Goal: Check status: Check status

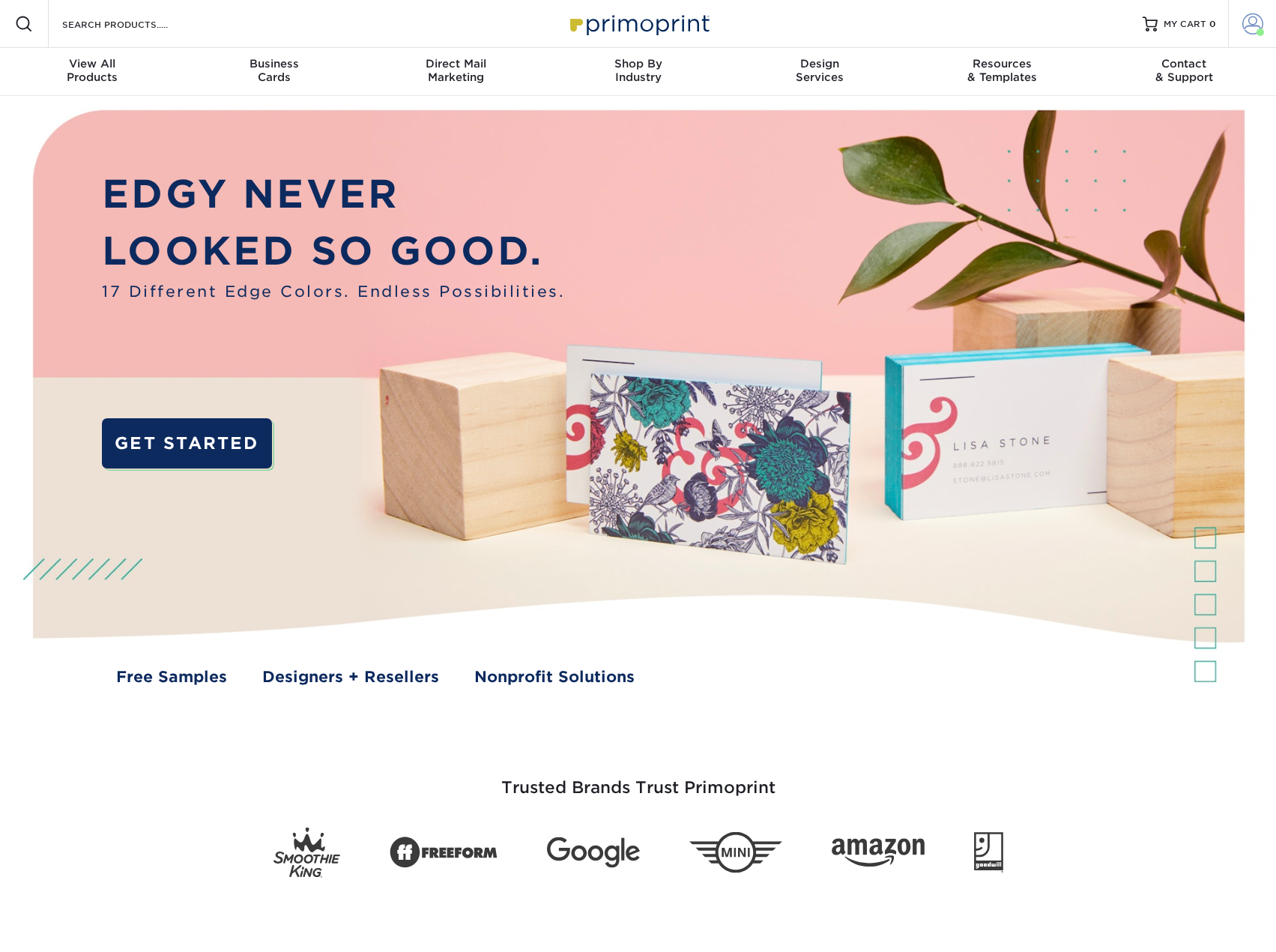
click at [1247, 17] on span at bounding box center [1253, 24] width 21 height 21
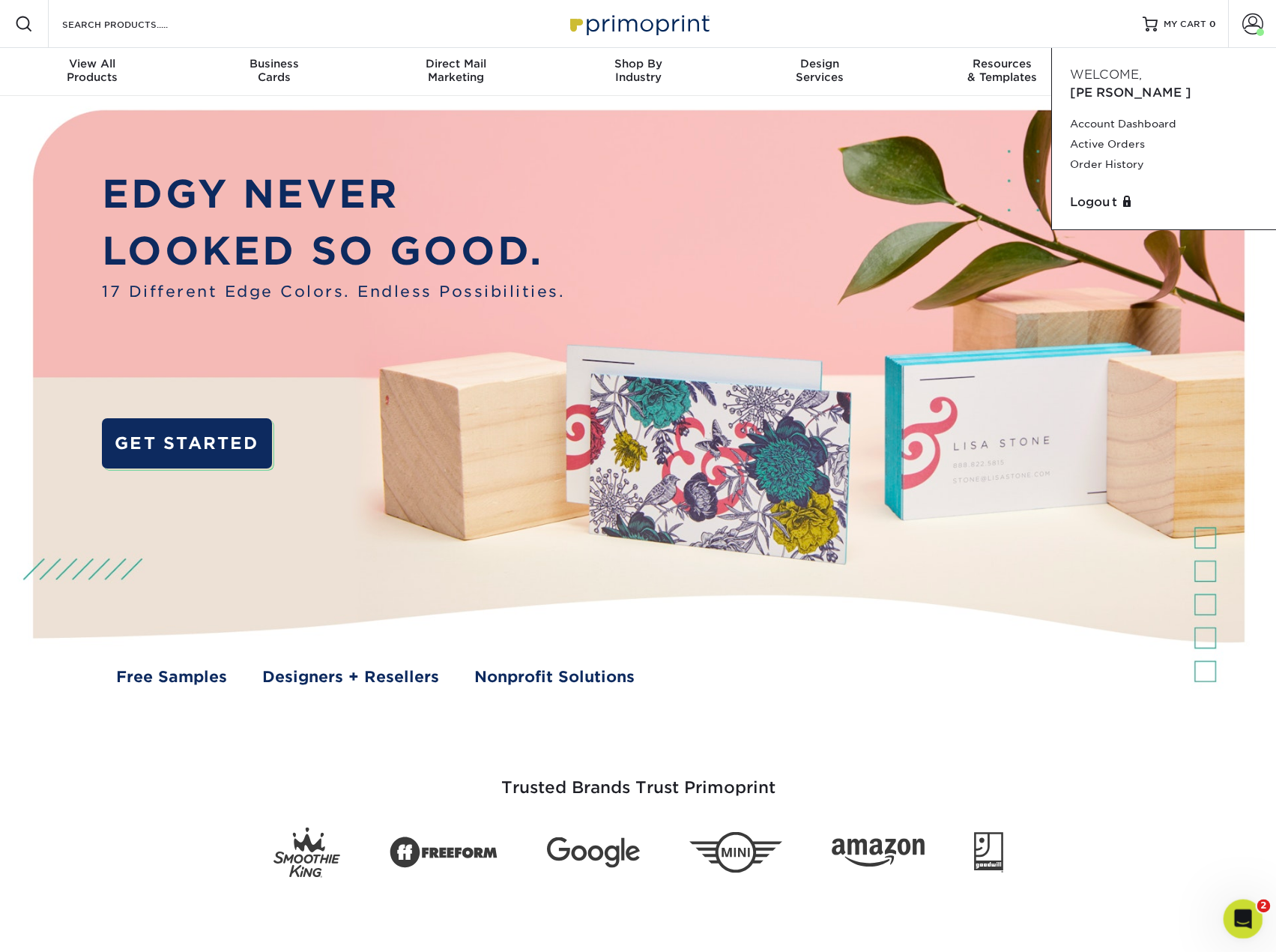
click at [1240, 913] on icon "Open Intercom Messenger" at bounding box center [1241, 917] width 24 height 24
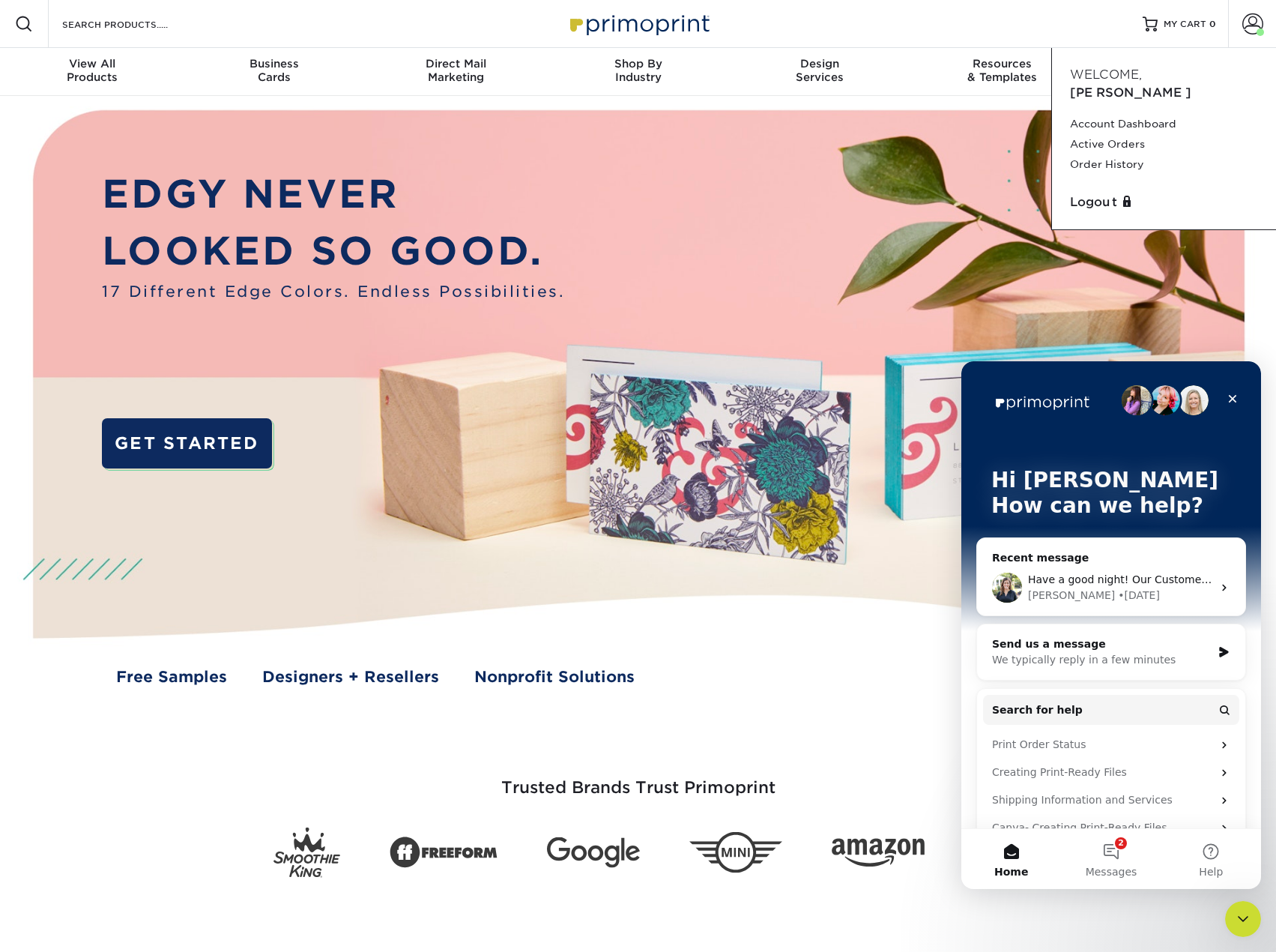
click at [1158, 588] on div "Irene • 1d ago" at bounding box center [1120, 596] width 184 height 16
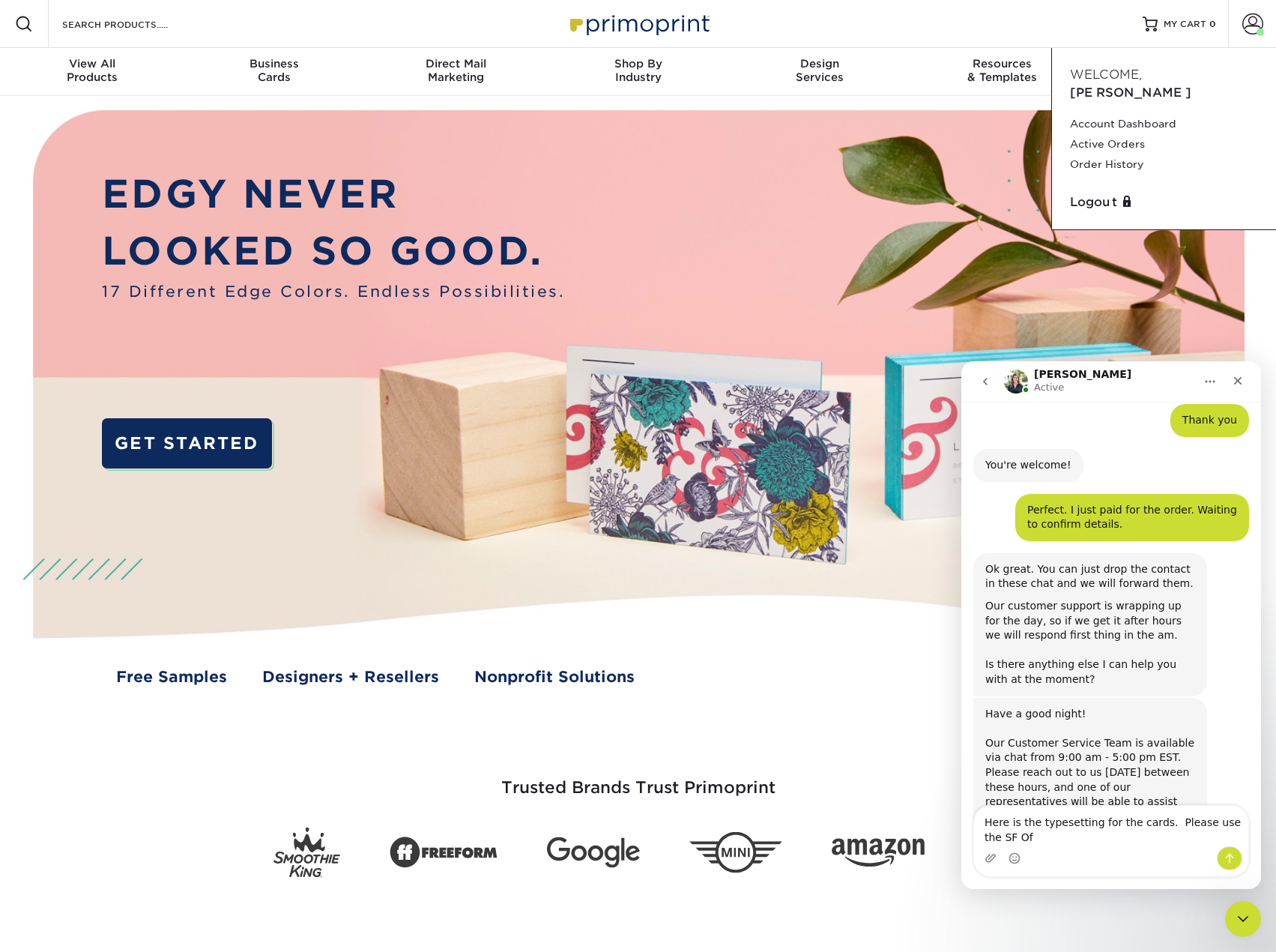
scroll to position [847, 0]
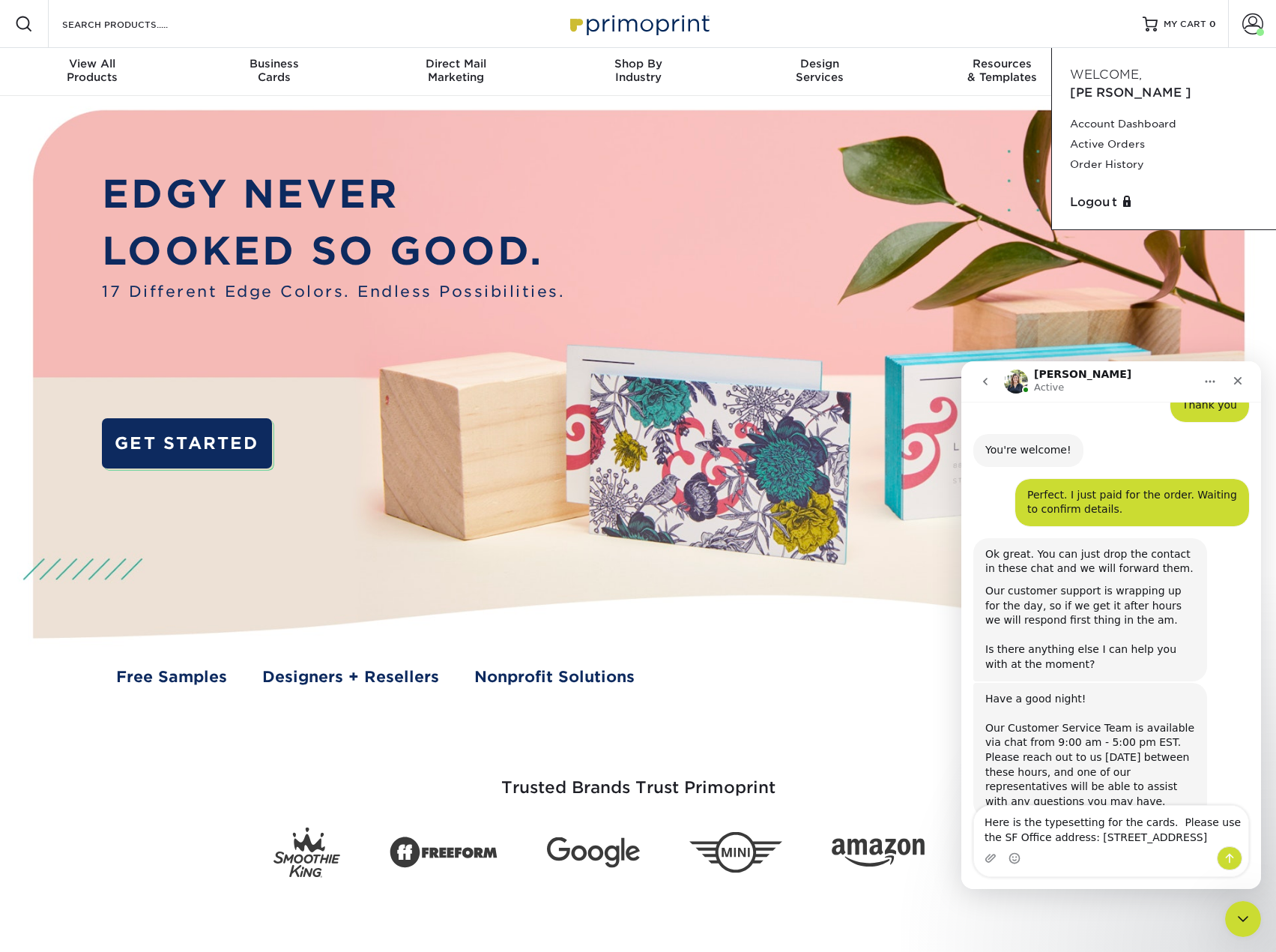
type textarea "Here is the typesetting for the cards. Please use the SF Office address: [STREE…"
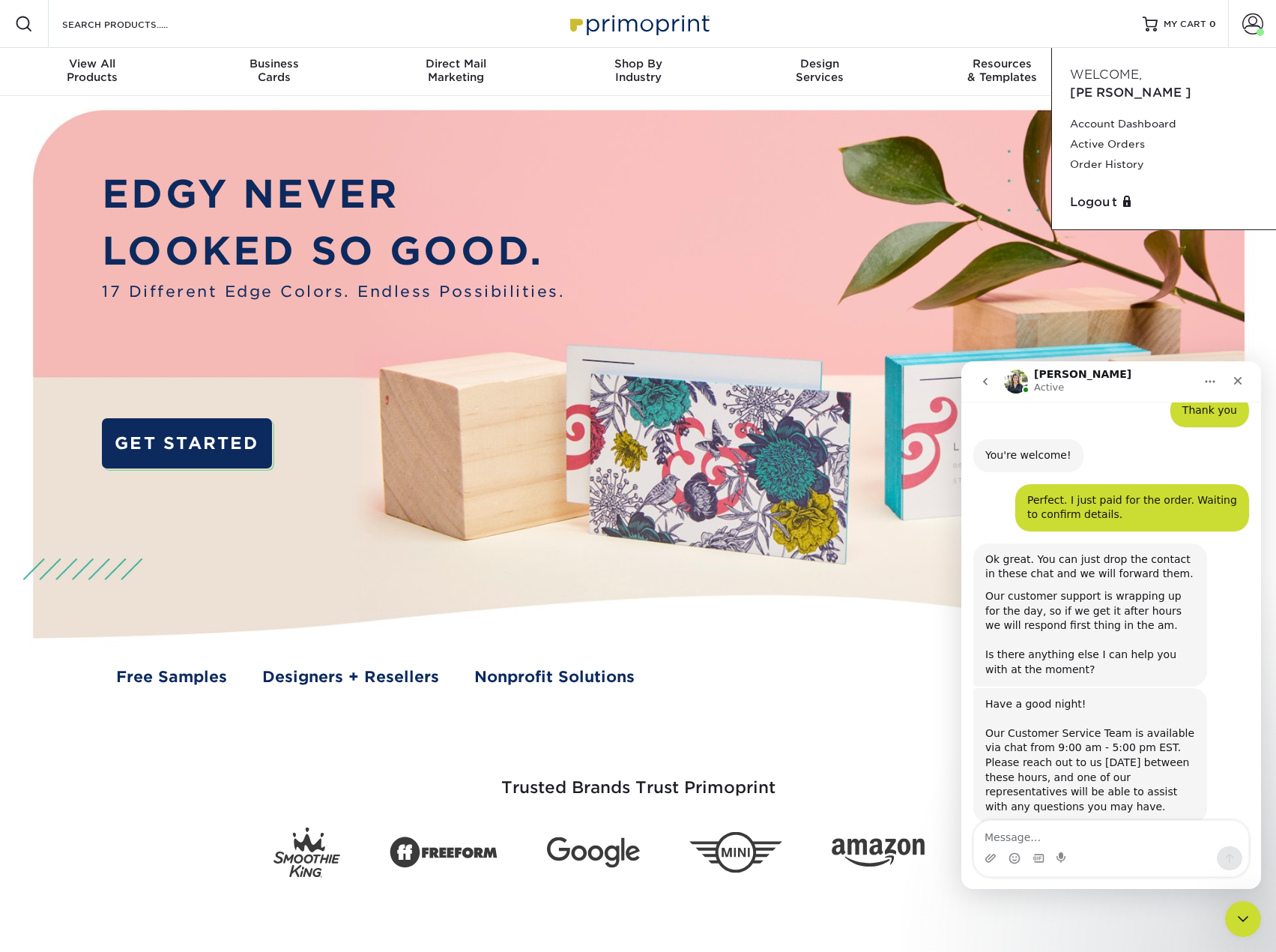
scroll to position [945, 0]
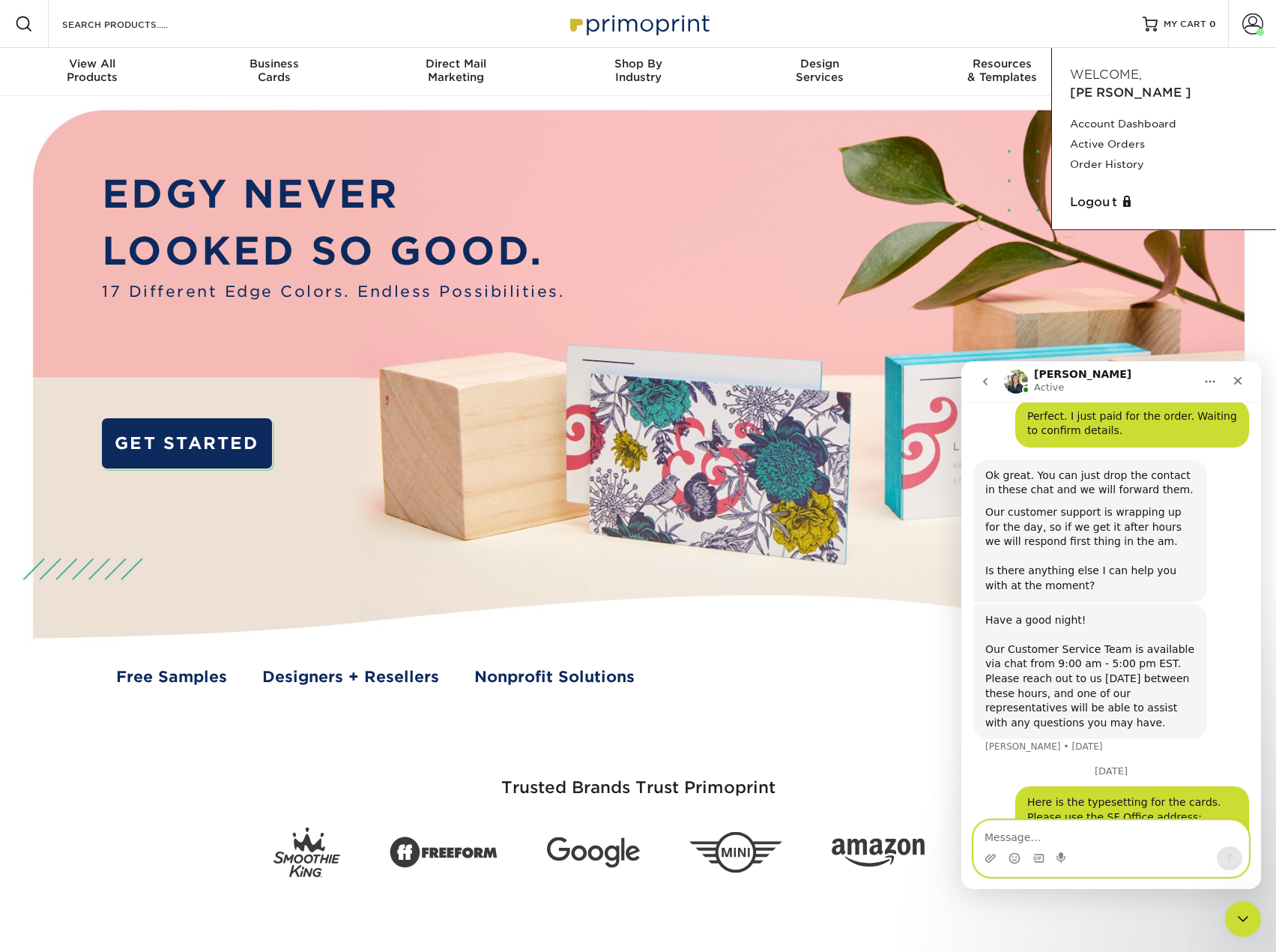
click at [1007, 832] on textarea "Message…" at bounding box center [1112, 833] width 275 height 25
paste textarea "Jay Seirmarco SVP Business Affairs jseirmarco@sightmachine.com 408-242-8539"
type textarea "Jay Seirmarco SVP Business Affairs jseirmarco@sightmachine.com 408-242-8539"
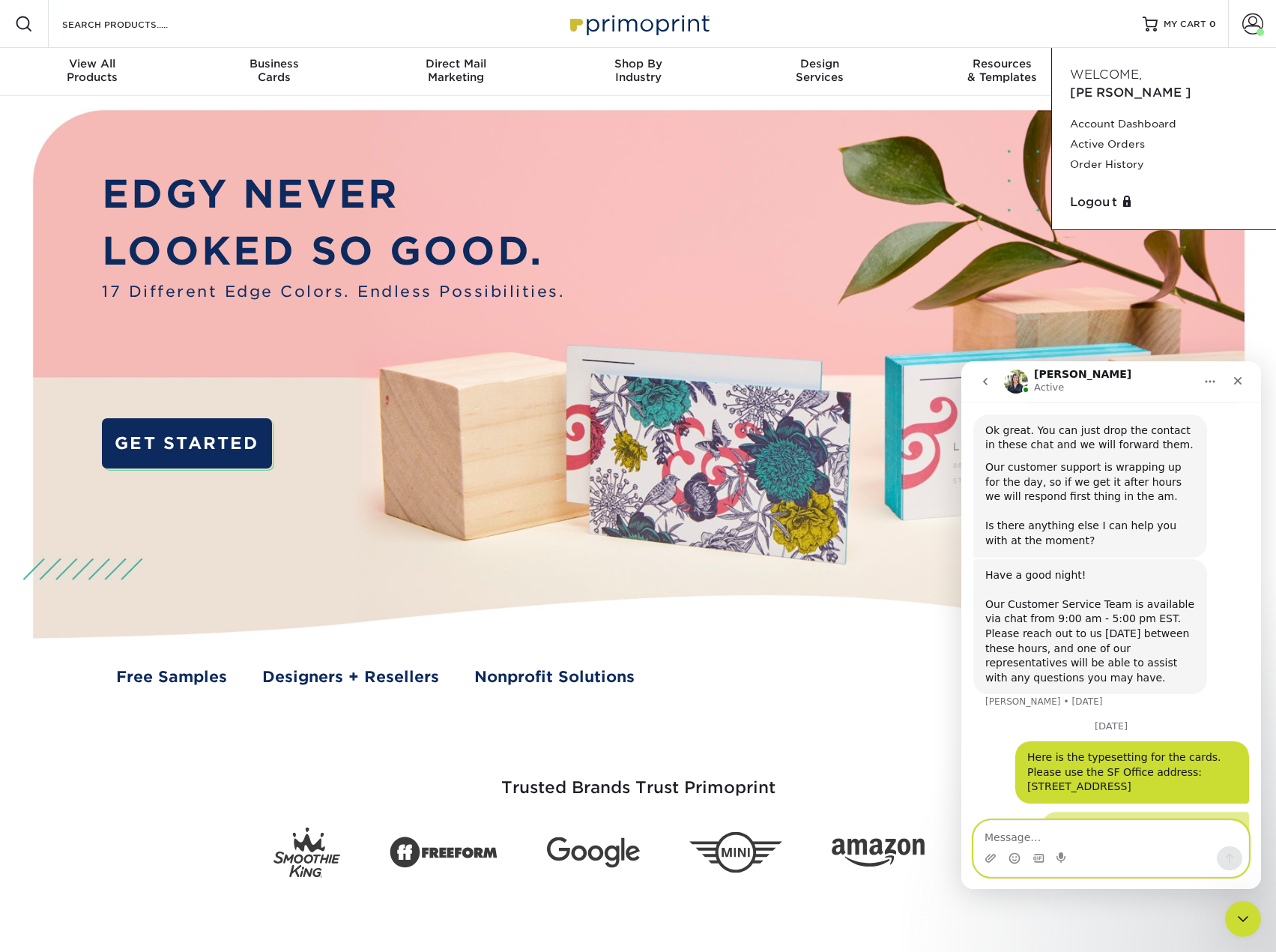
scroll to position [1024, 0]
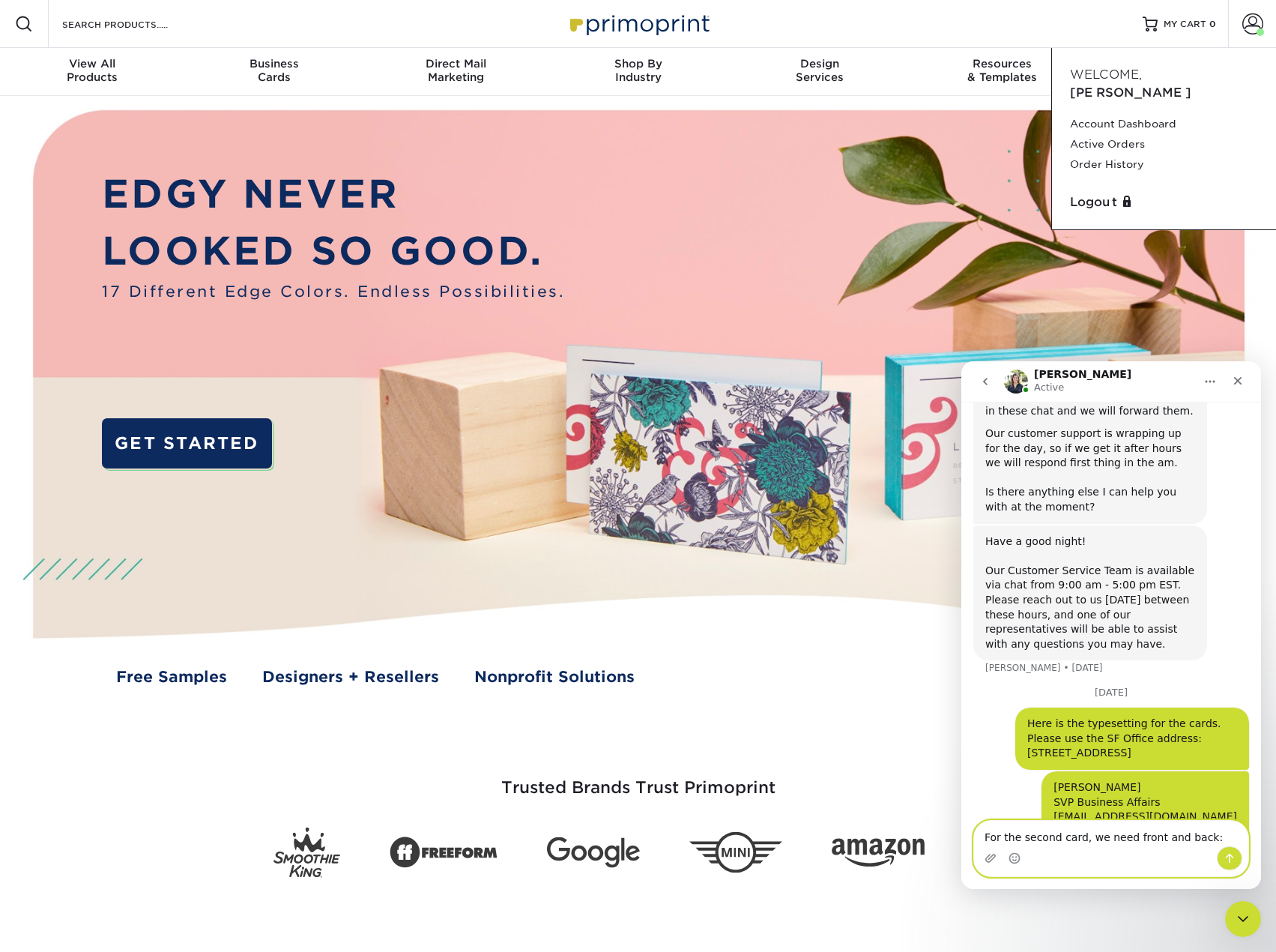
type textarea "For the second card, we need front and back:"
click at [1206, 837] on textarea "For the second card, we need front and back:" at bounding box center [1112, 833] width 275 height 25
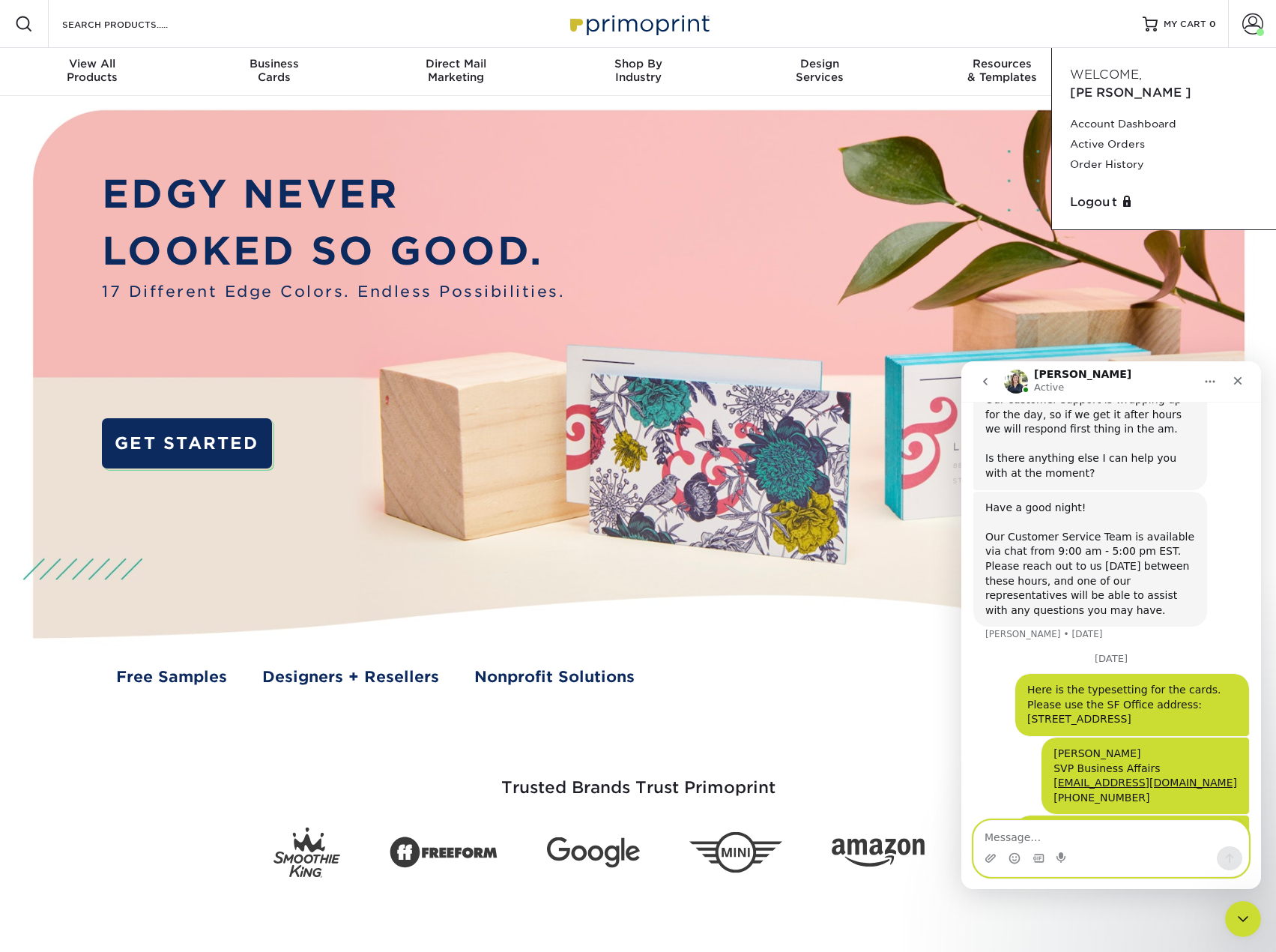
paste textarea "Ken Ishida Manufacturing Outcomes Engineer kishida@sightmachine.com 510-423-273…"
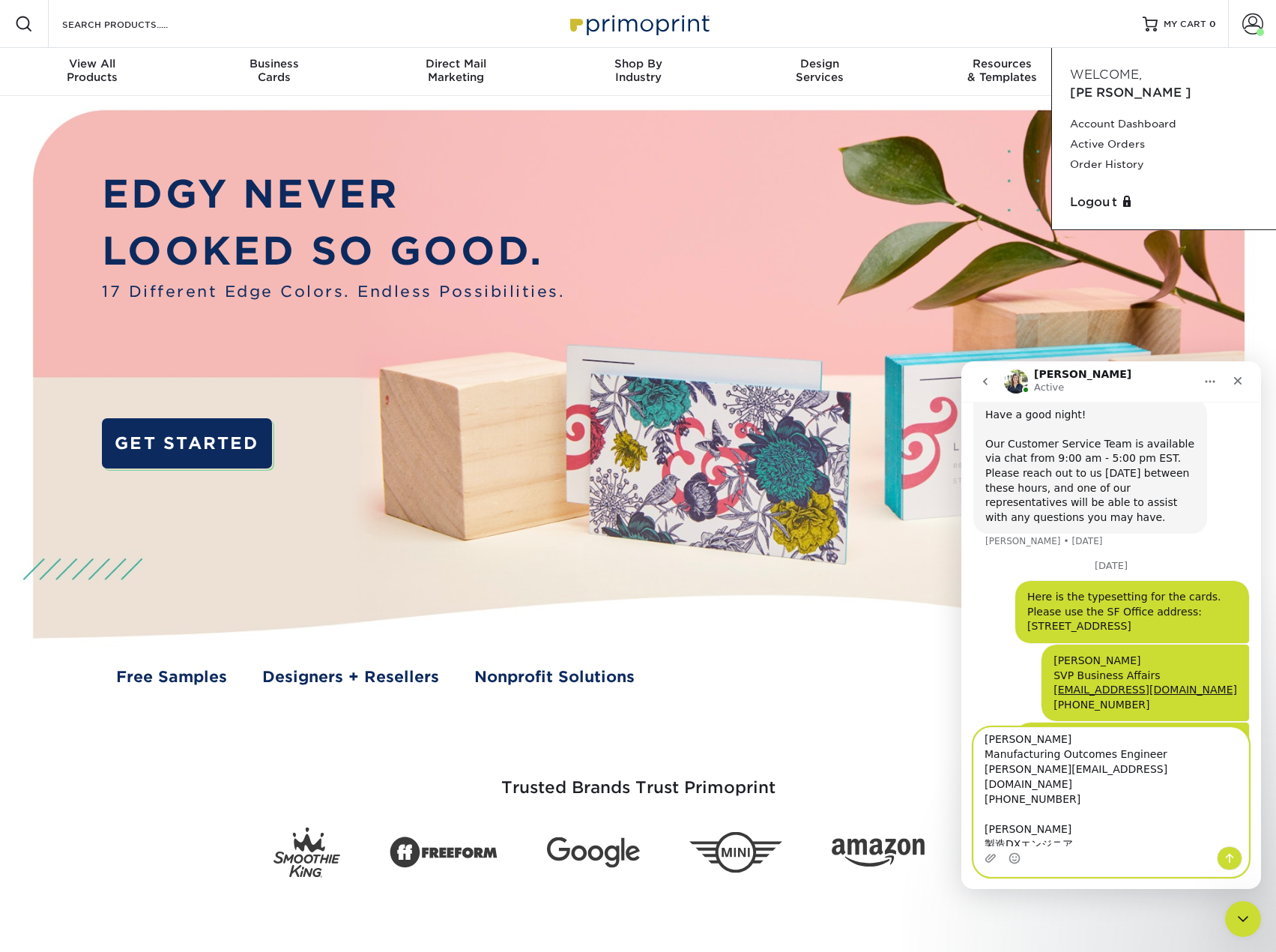
scroll to position [0, 0]
drag, startPoint x: 1031, startPoint y: 739, endPoint x: 1097, endPoint y: 762, distance: 69.9
click at [1031, 739] on textarea "Ken Ishida Manufacturing Outcomes Engineer kishida@sightmachine.com 510-423-273…" at bounding box center [1112, 787] width 275 height 119
type textarea "FRONT:Ken Ishida Manufacturing Outcomes Engineer kishida@sightmachine.com 510-4…"
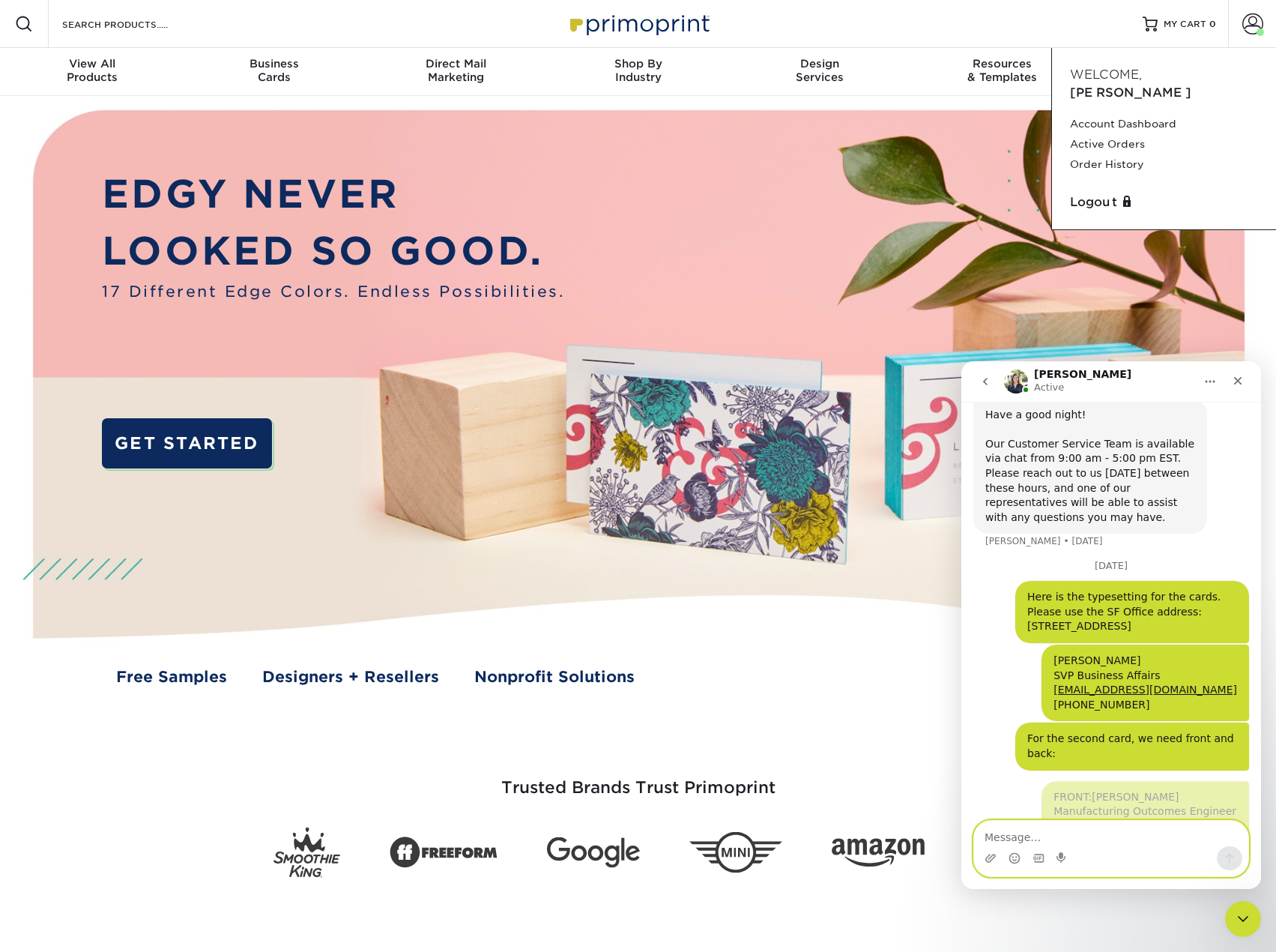
scroll to position [1202, 0]
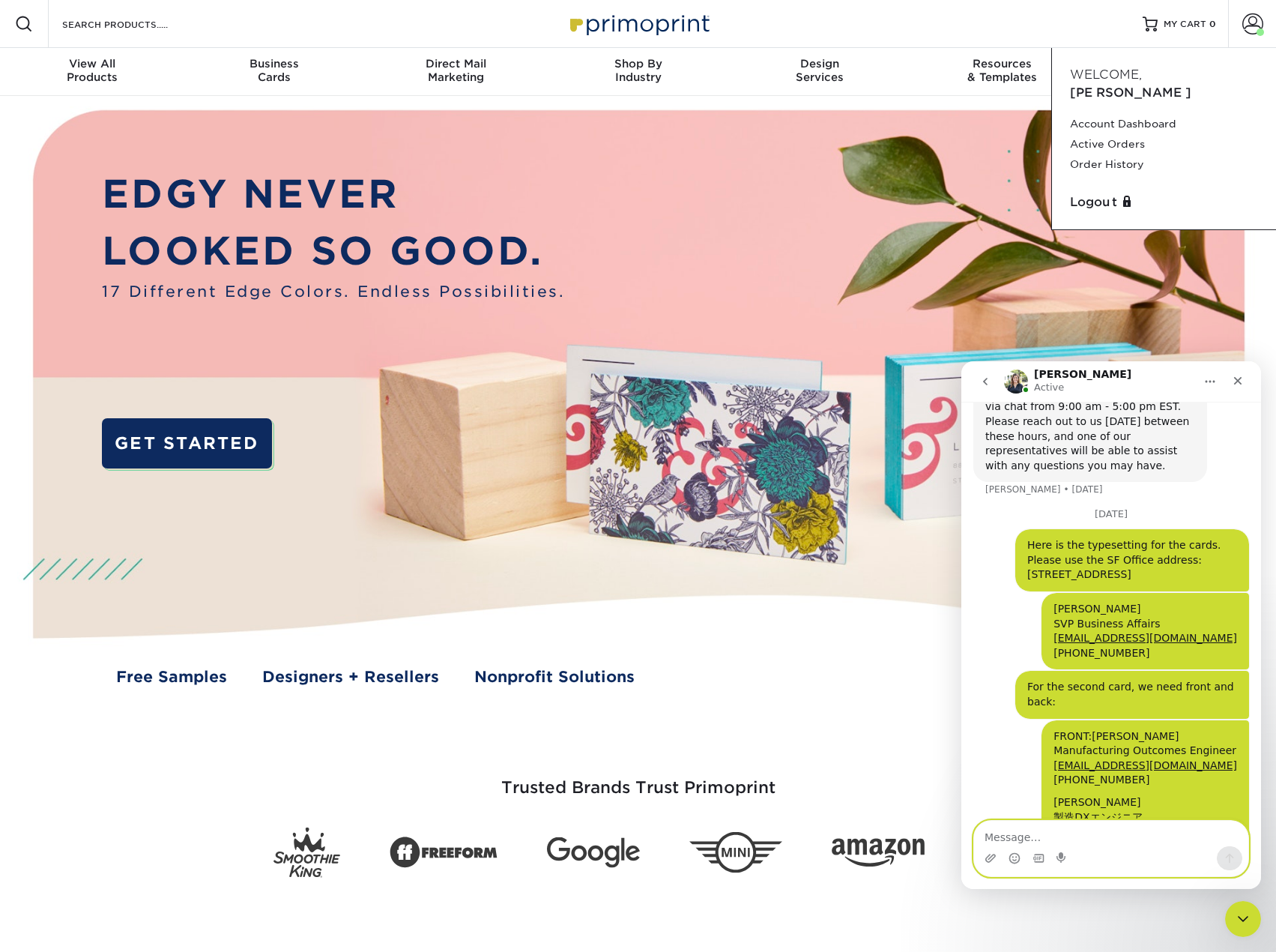
click at [1054, 840] on textarea "Message…" at bounding box center [1112, 833] width 275 height 25
click at [1120, 837] on textarea "Message…" at bounding box center [1112, 833] width 275 height 25
drag, startPoint x: 1004, startPoint y: 839, endPoint x: 1027, endPoint y: 838, distance: 23.0
click at [1013, 839] on textarea "Sory." at bounding box center [1112, 833] width 275 height 25
type textarea "S"
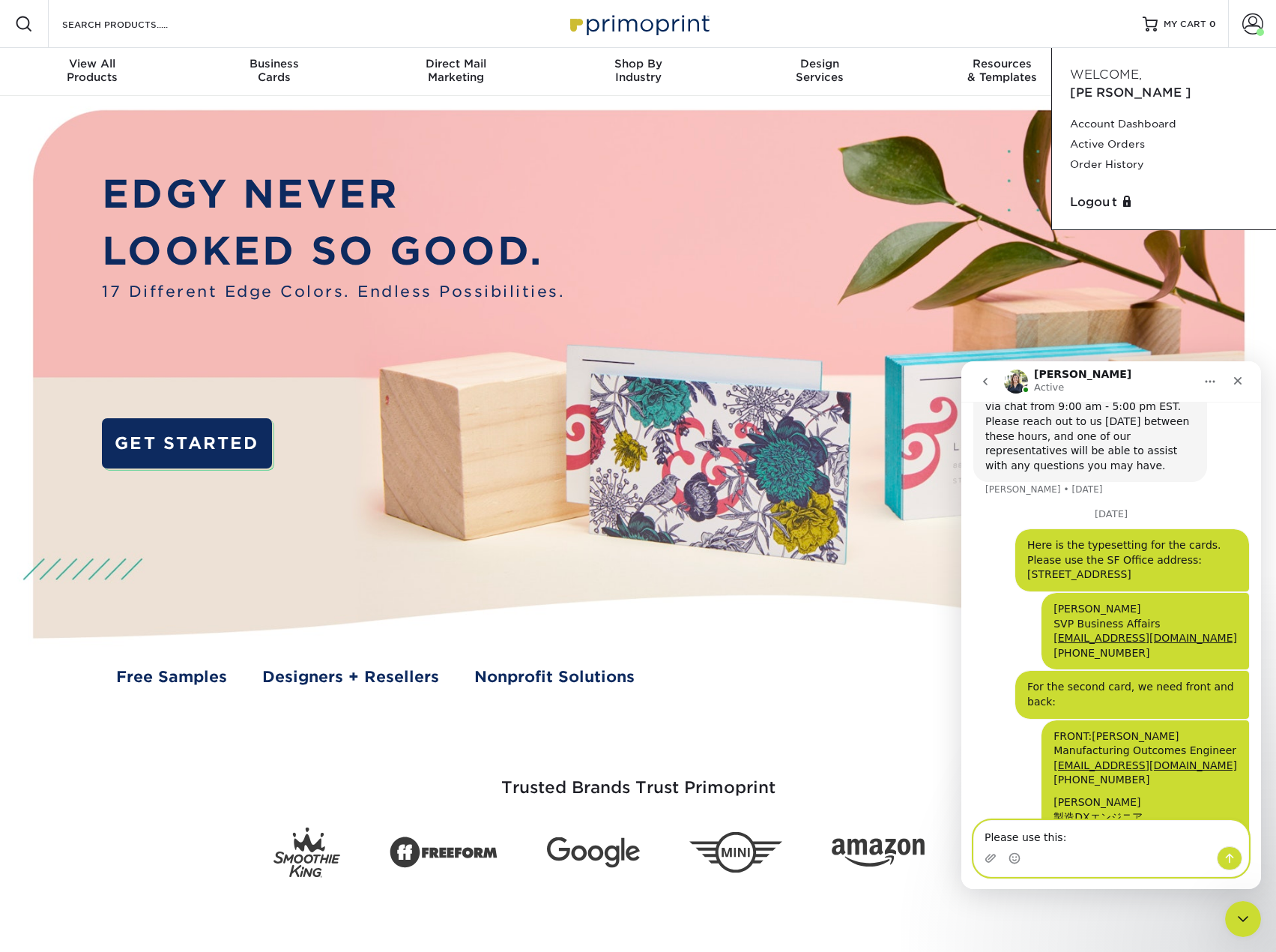
type textarea "Please use this"
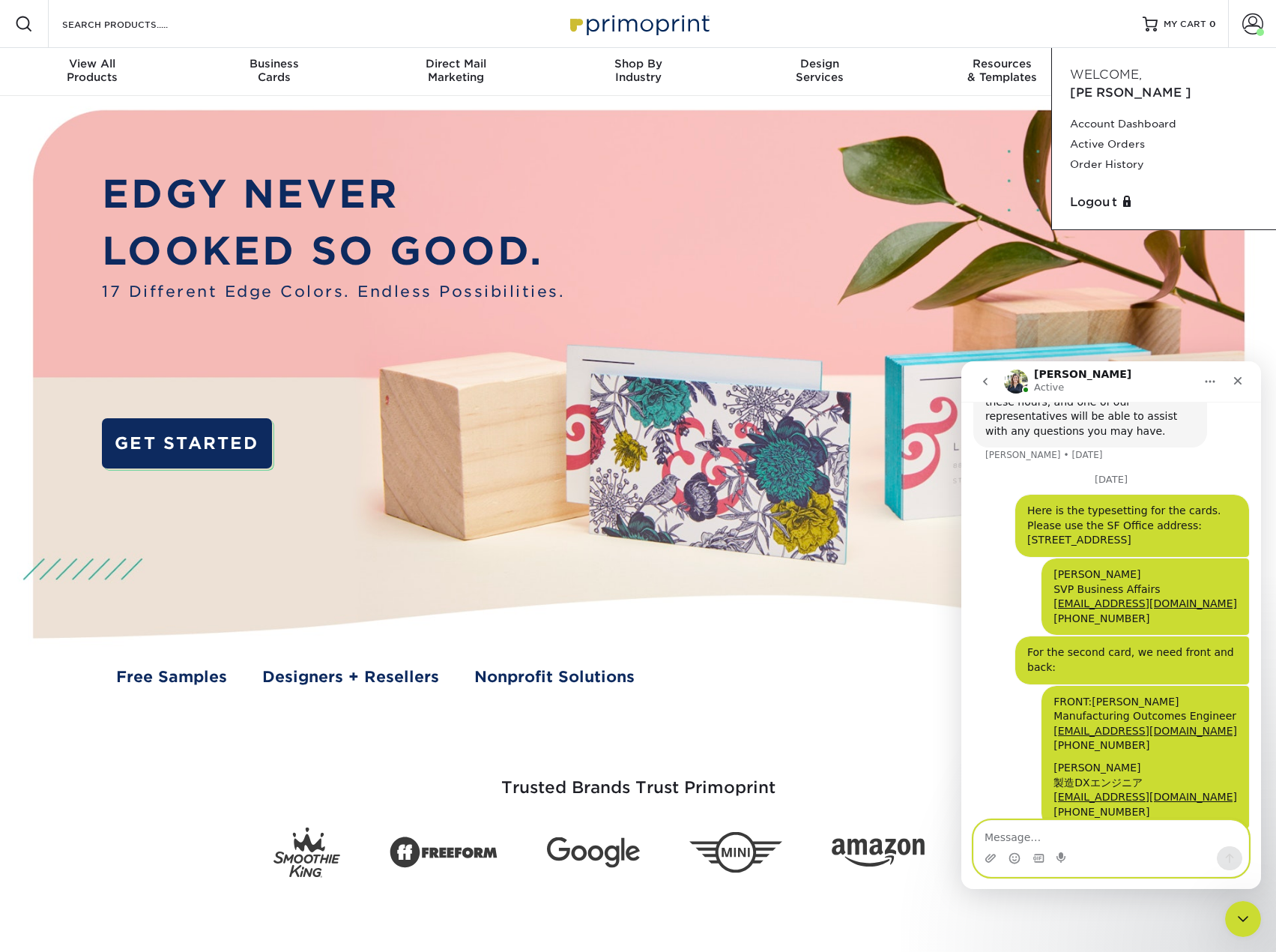
paste textarea "FRONT: Ken Ishida Manufacturing Outcomes Engineer kishida@sightmachine.com 510-…"
type textarea "FRONT: Ken Ishida Manufacturing Outcomes Engineer kishida@sightmachine.com 510-…"
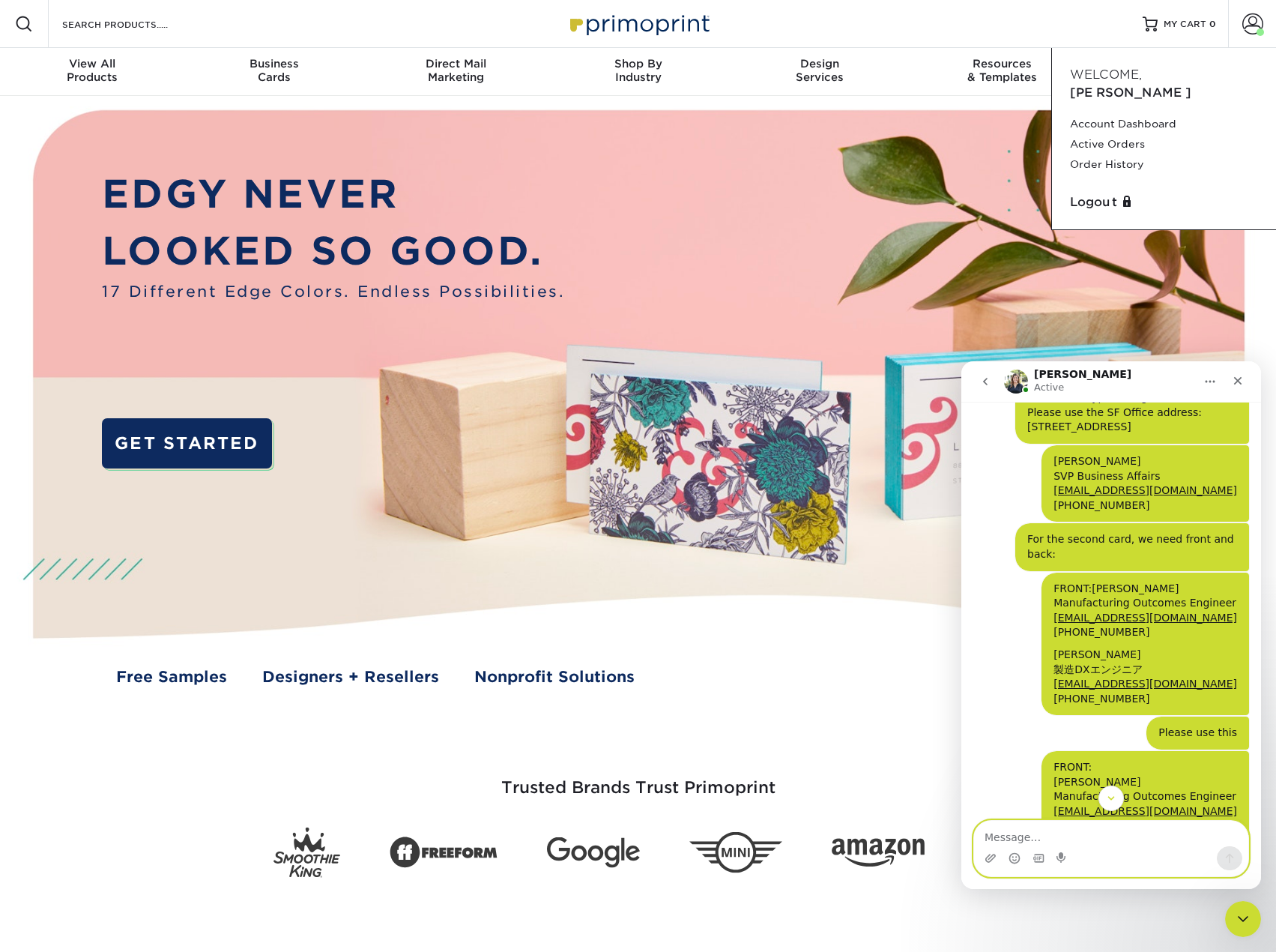
scroll to position [1425, 0]
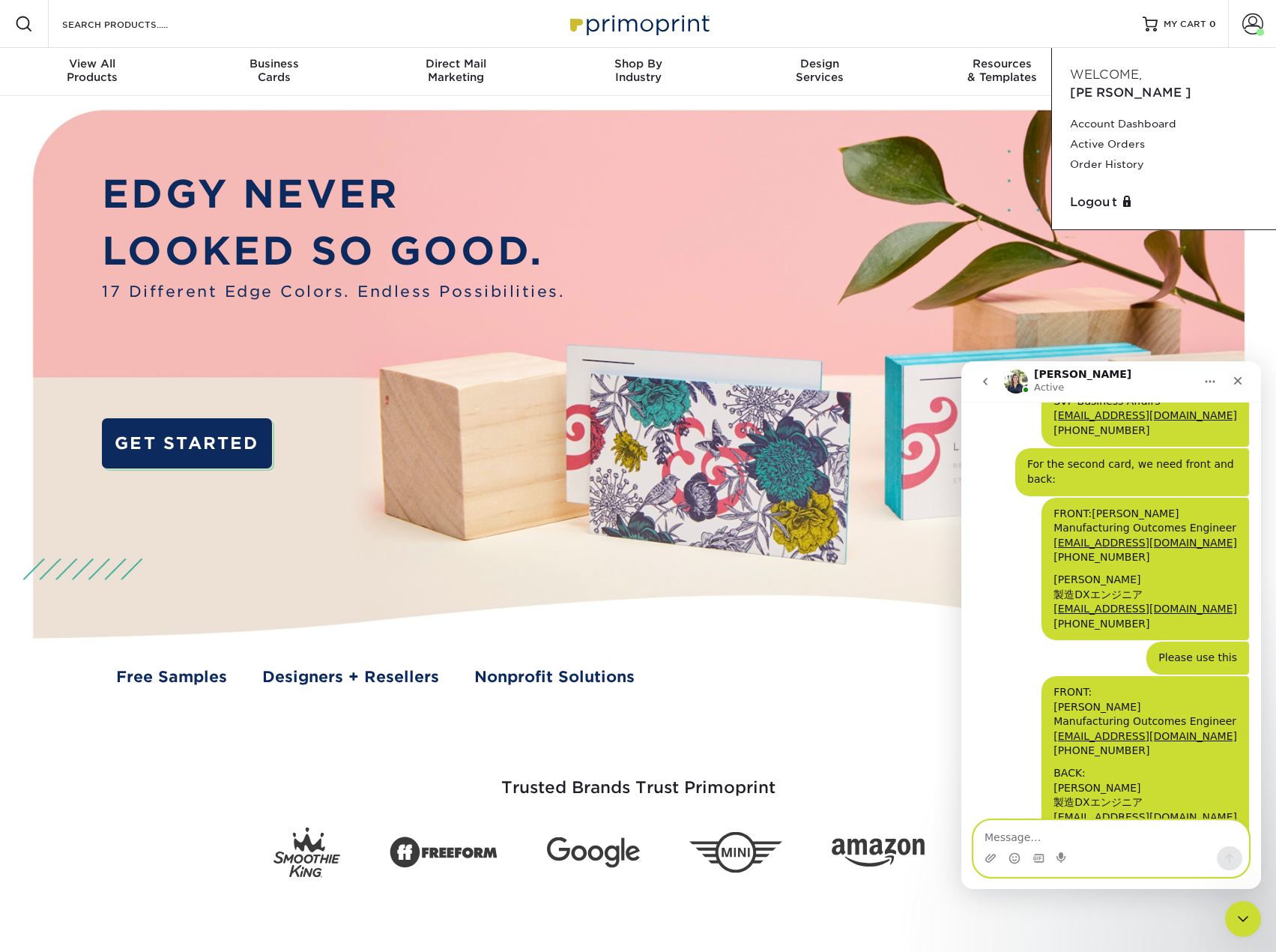
click at [1116, 836] on textarea "Message…" at bounding box center [1112, 833] width 275 height 25
click at [1236, 919] on icon "Close Intercom Messenger" at bounding box center [1241, 917] width 18 height 18
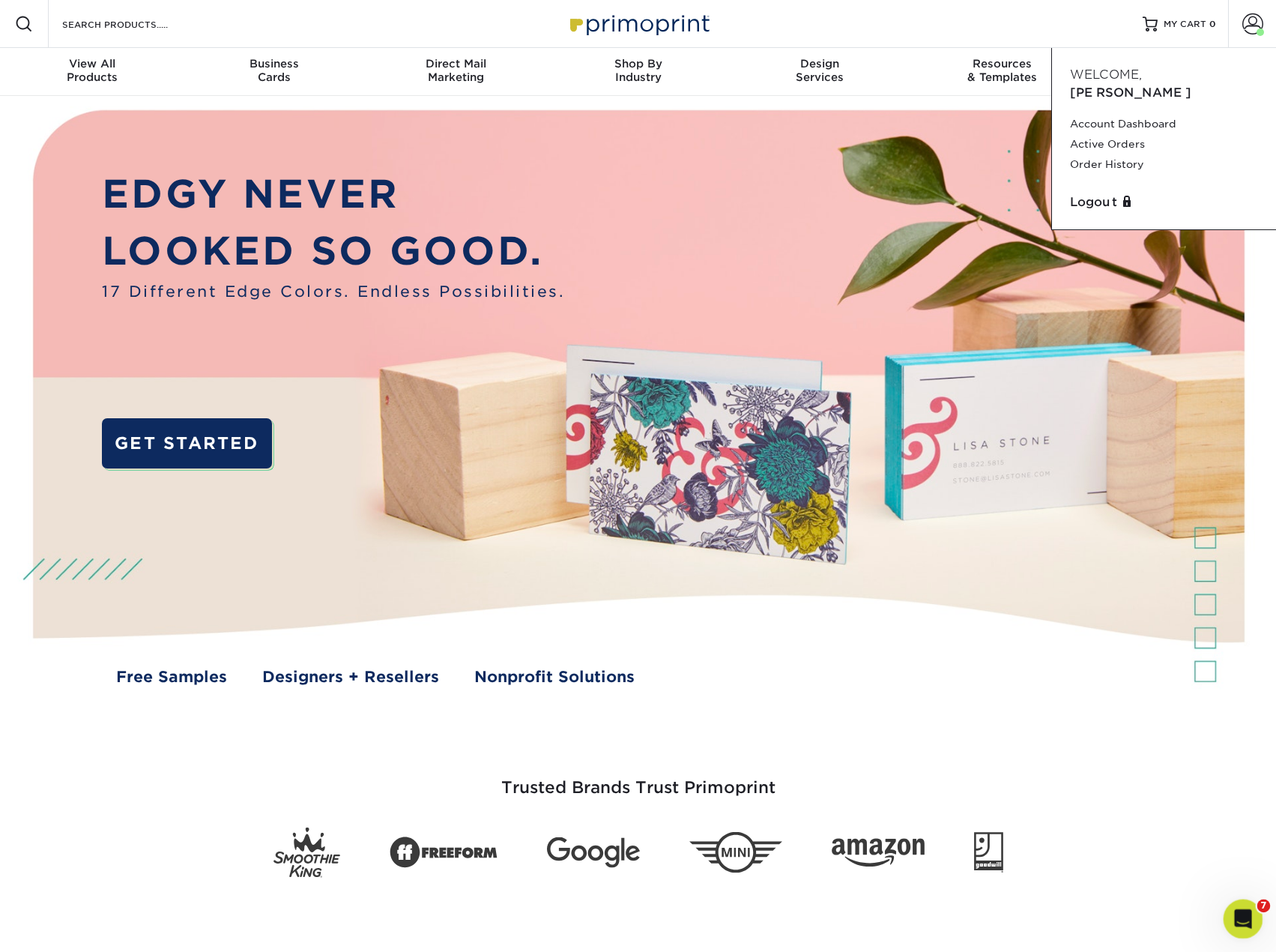
click at [1236, 919] on icon "Open Intercom Messenger" at bounding box center [1241, 917] width 24 height 24
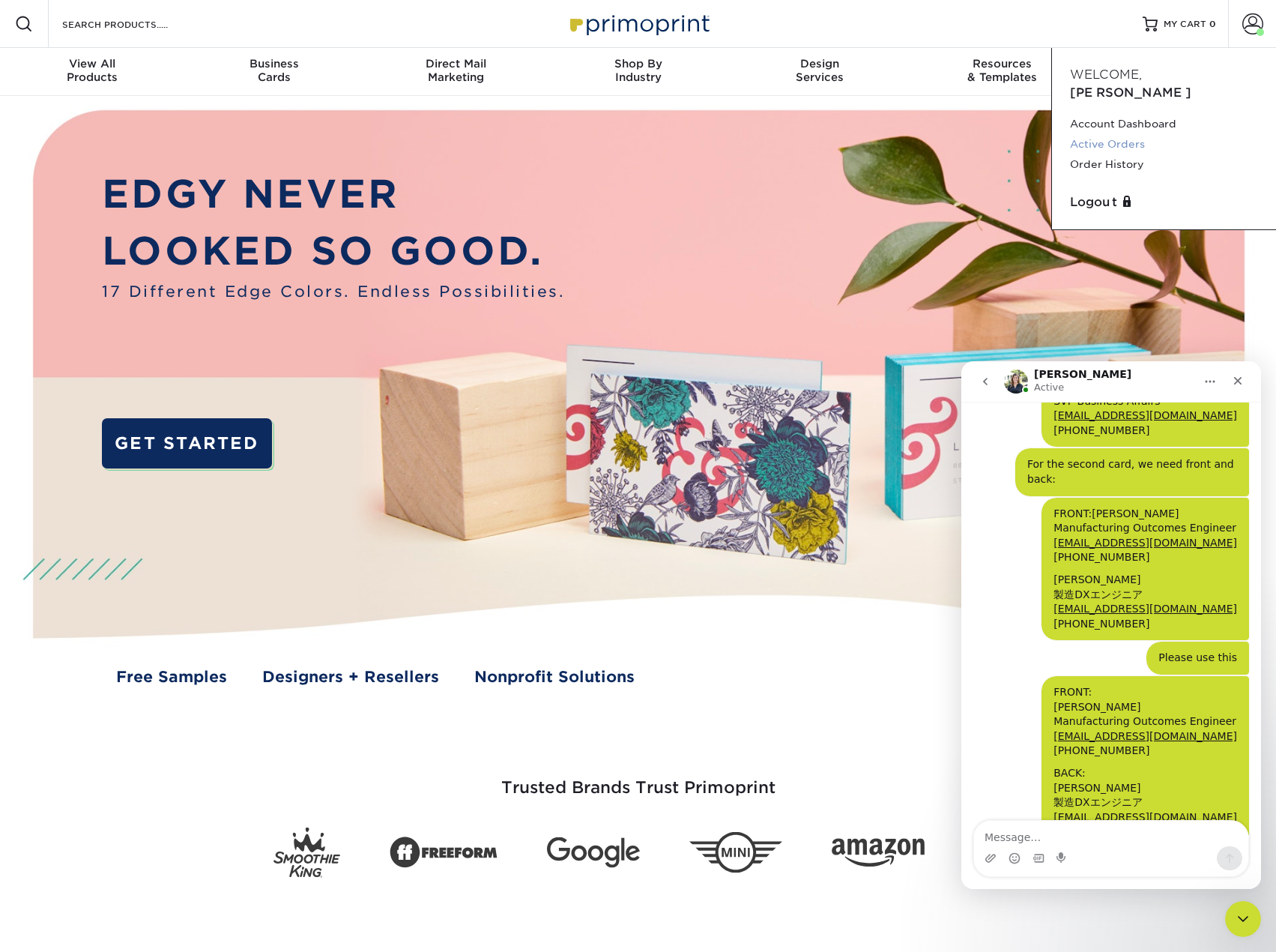
click at [1130, 135] on link "Active Orders" at bounding box center [1164, 145] width 188 height 20
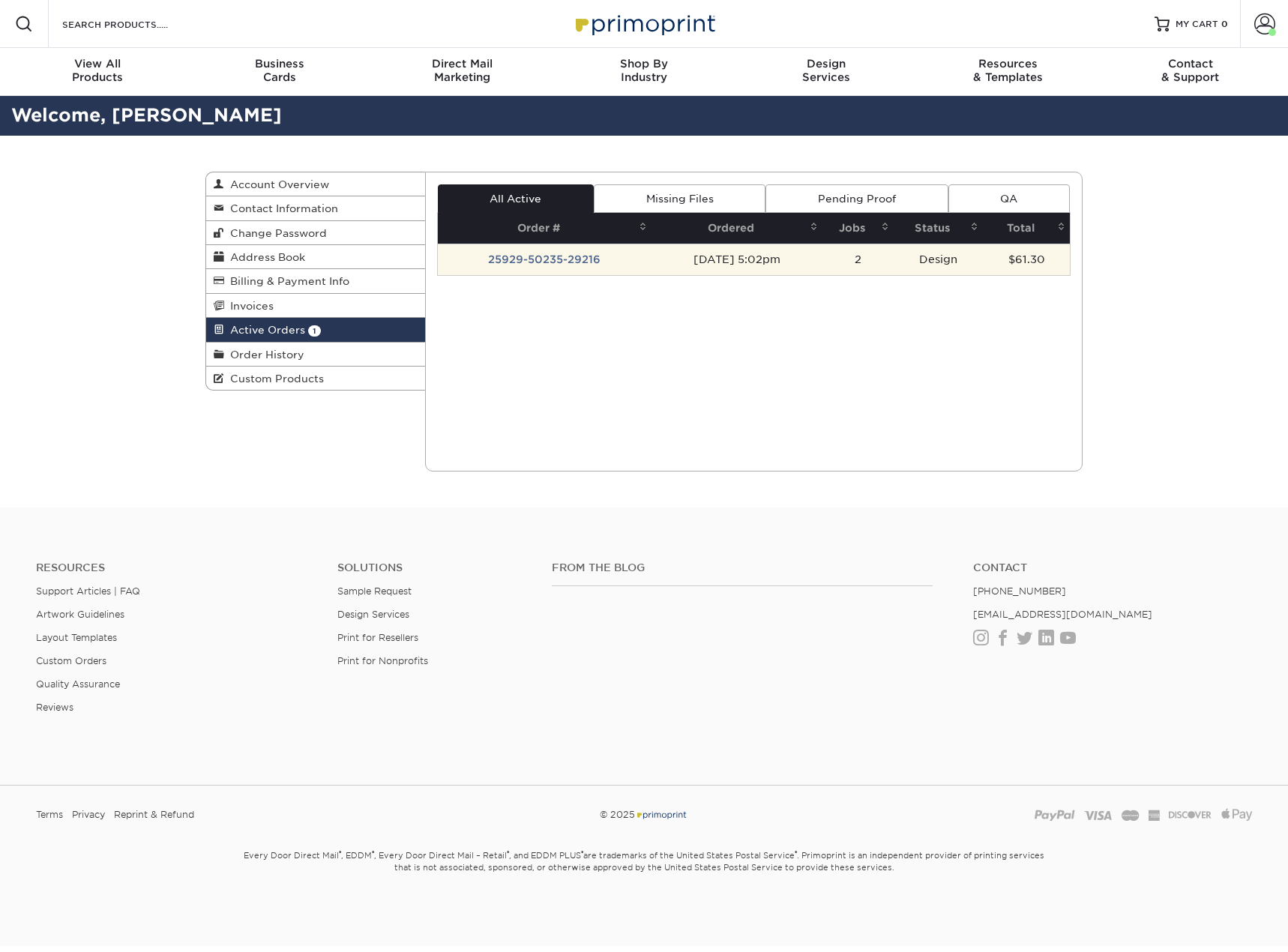
click at [534, 262] on td "25929-50235-29216" at bounding box center [544, 260] width 214 height 31
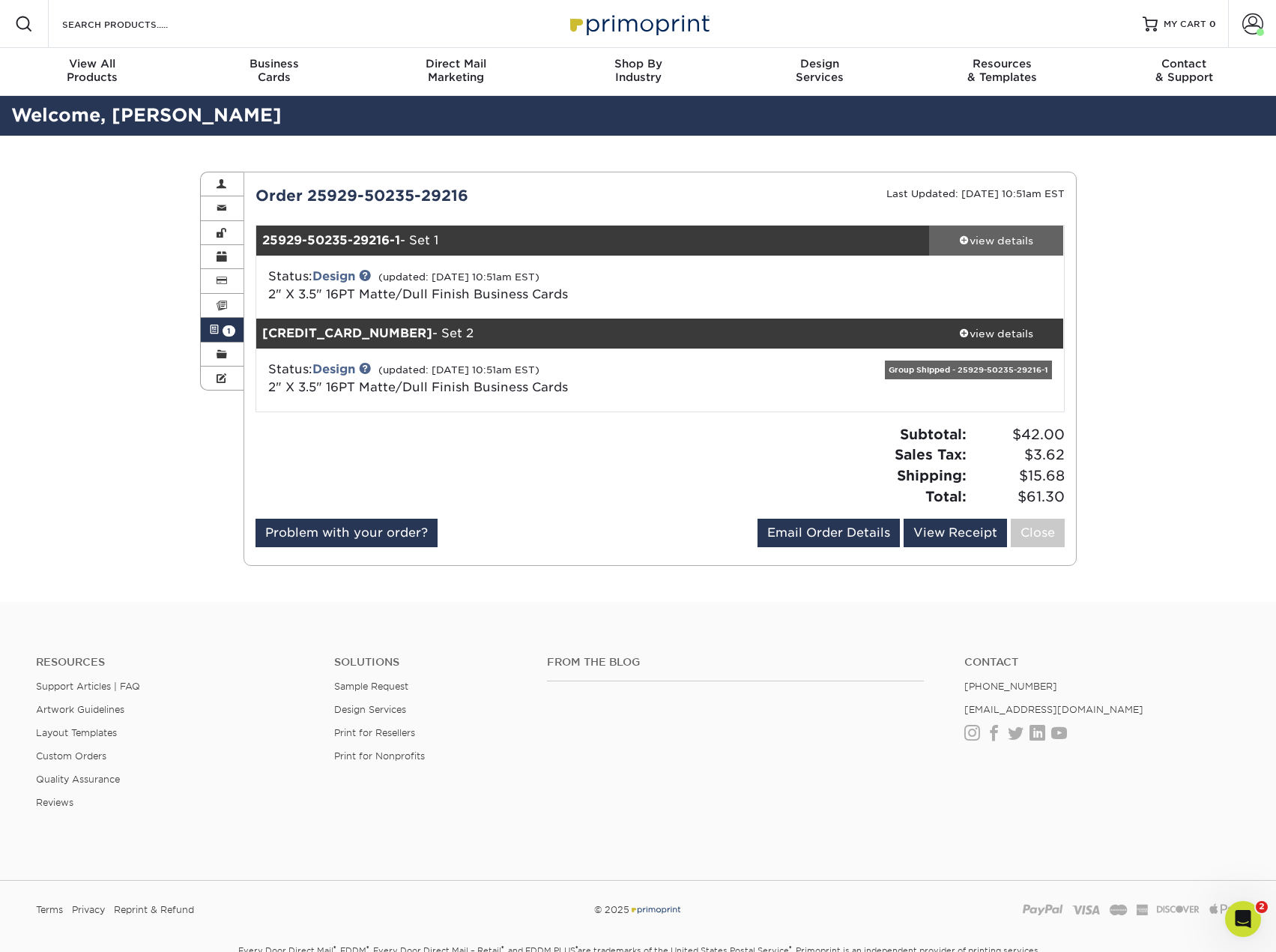
click at [968, 242] on div "view details" at bounding box center [996, 240] width 135 height 15
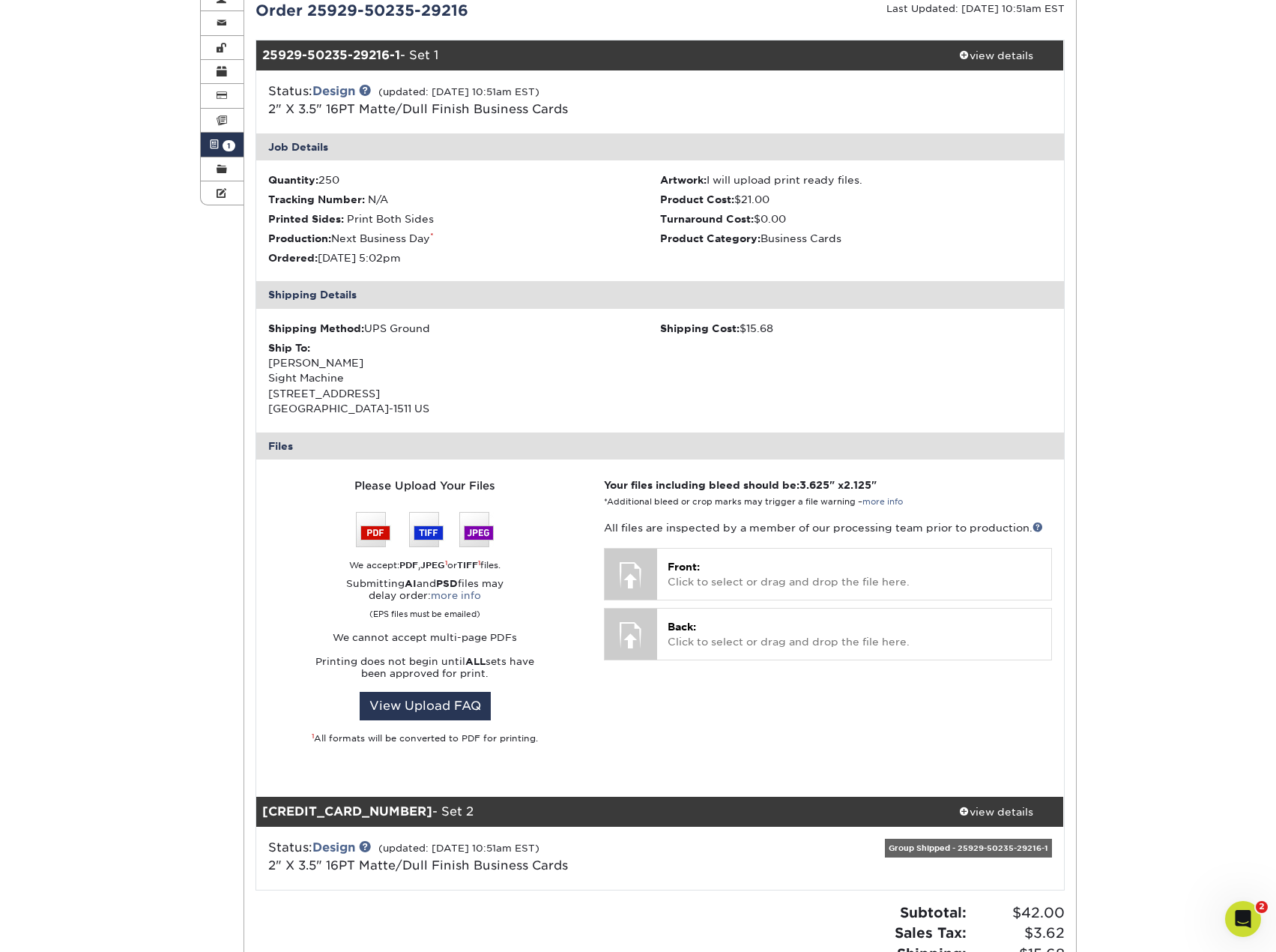
scroll to position [225, 0]
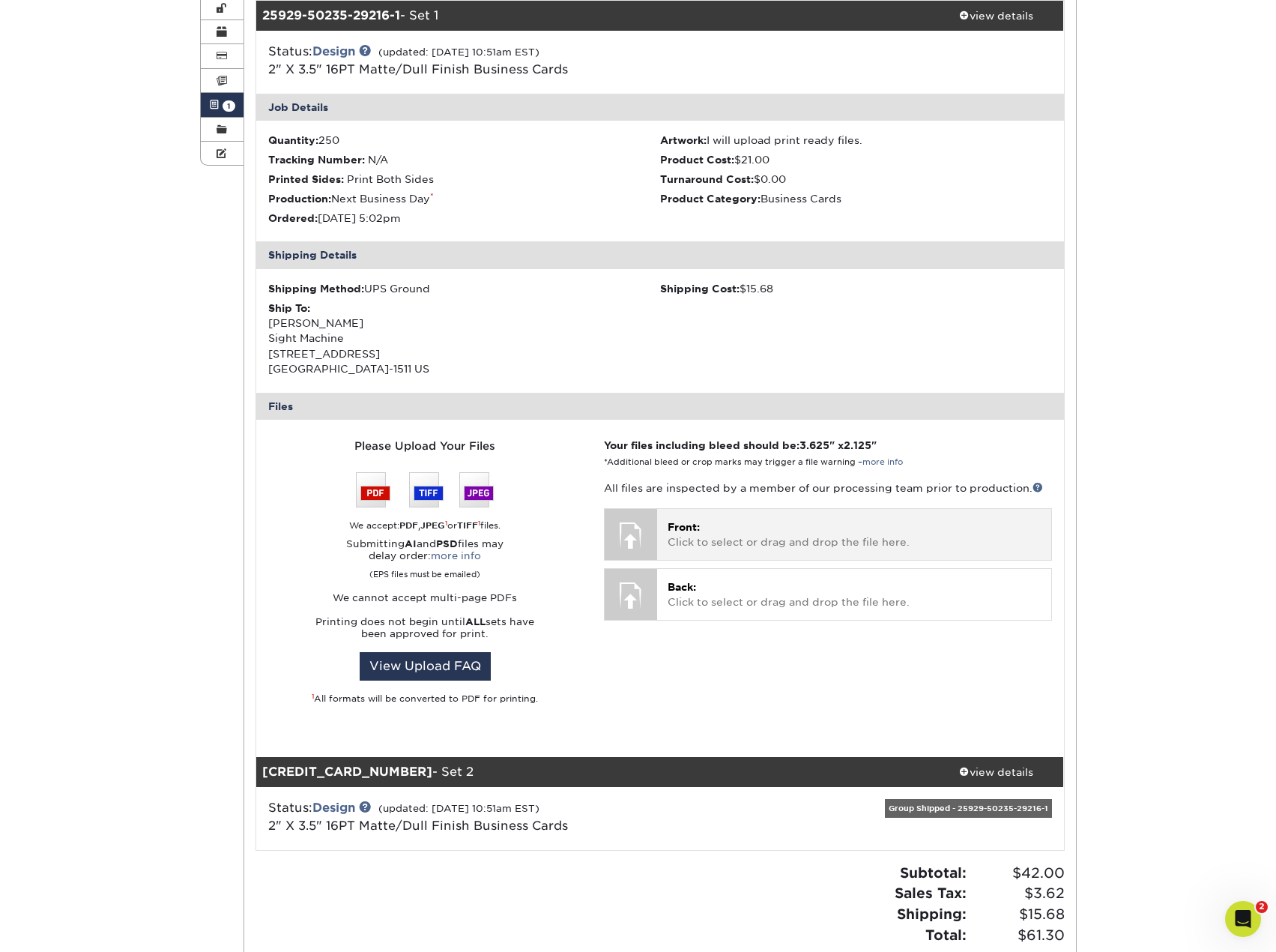
click at [647, 528] on div at bounding box center [631, 535] width 53 height 53
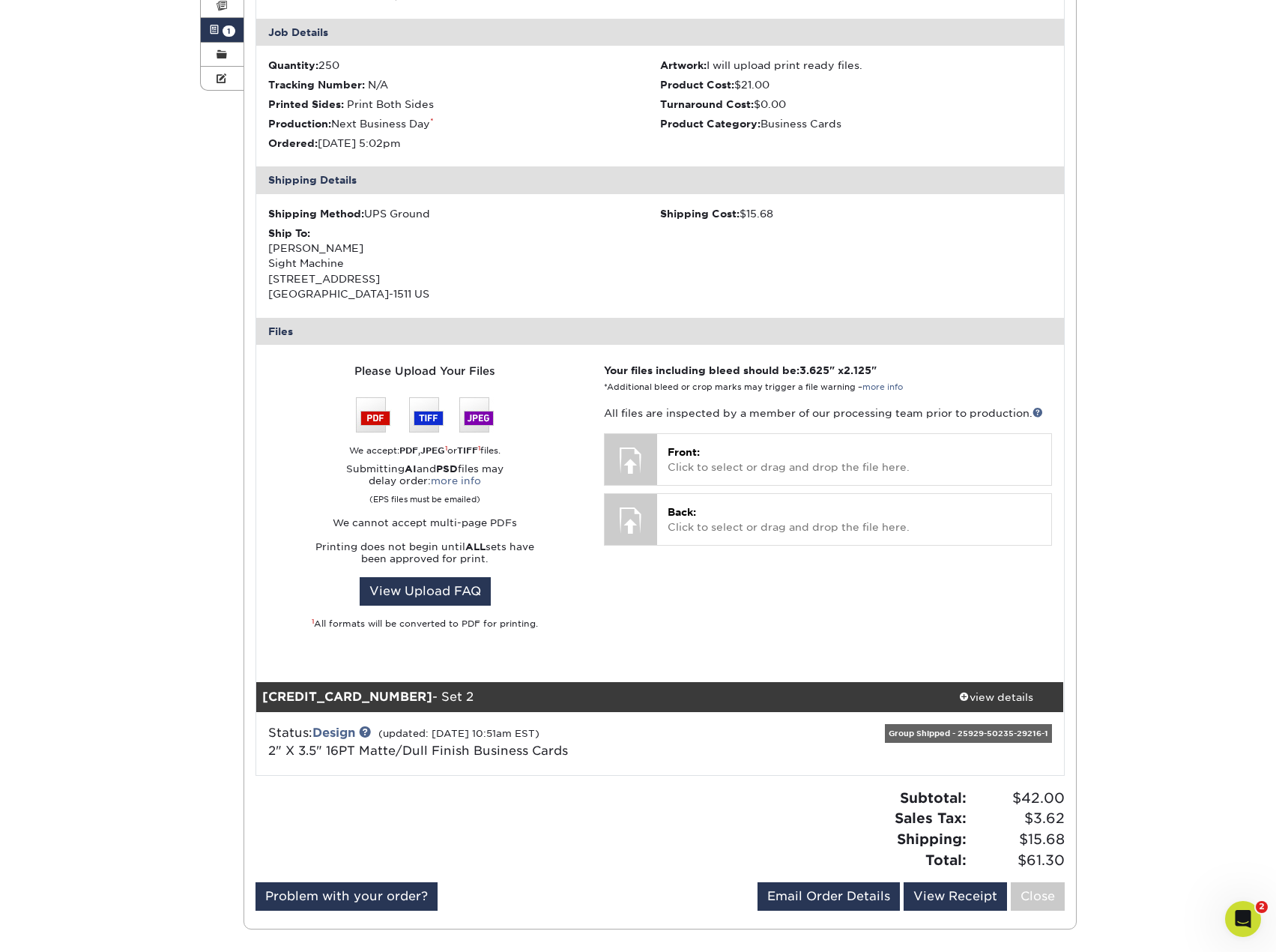
scroll to position [0, 0]
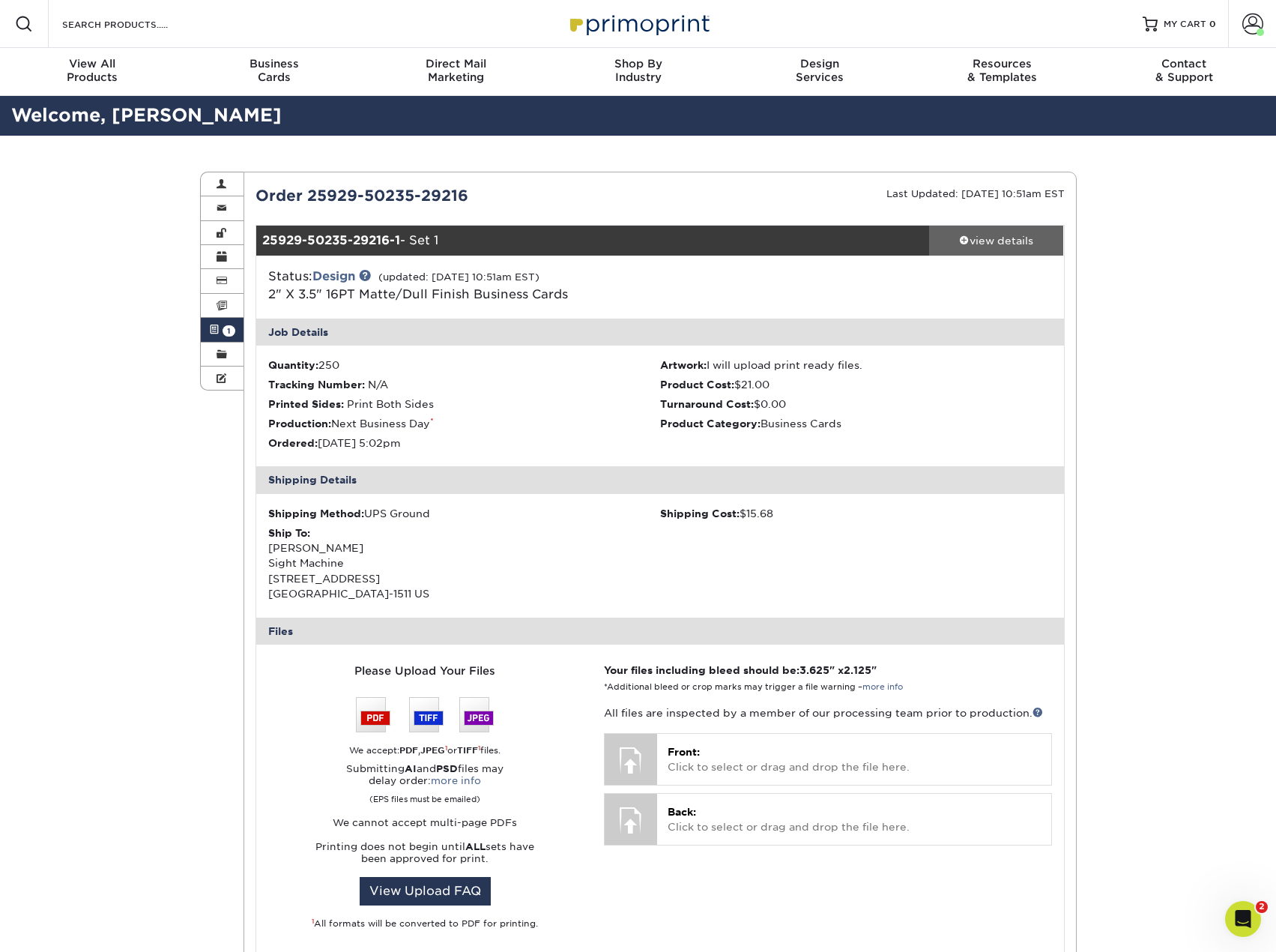
click at [963, 241] on span at bounding box center [964, 239] width 10 height 10
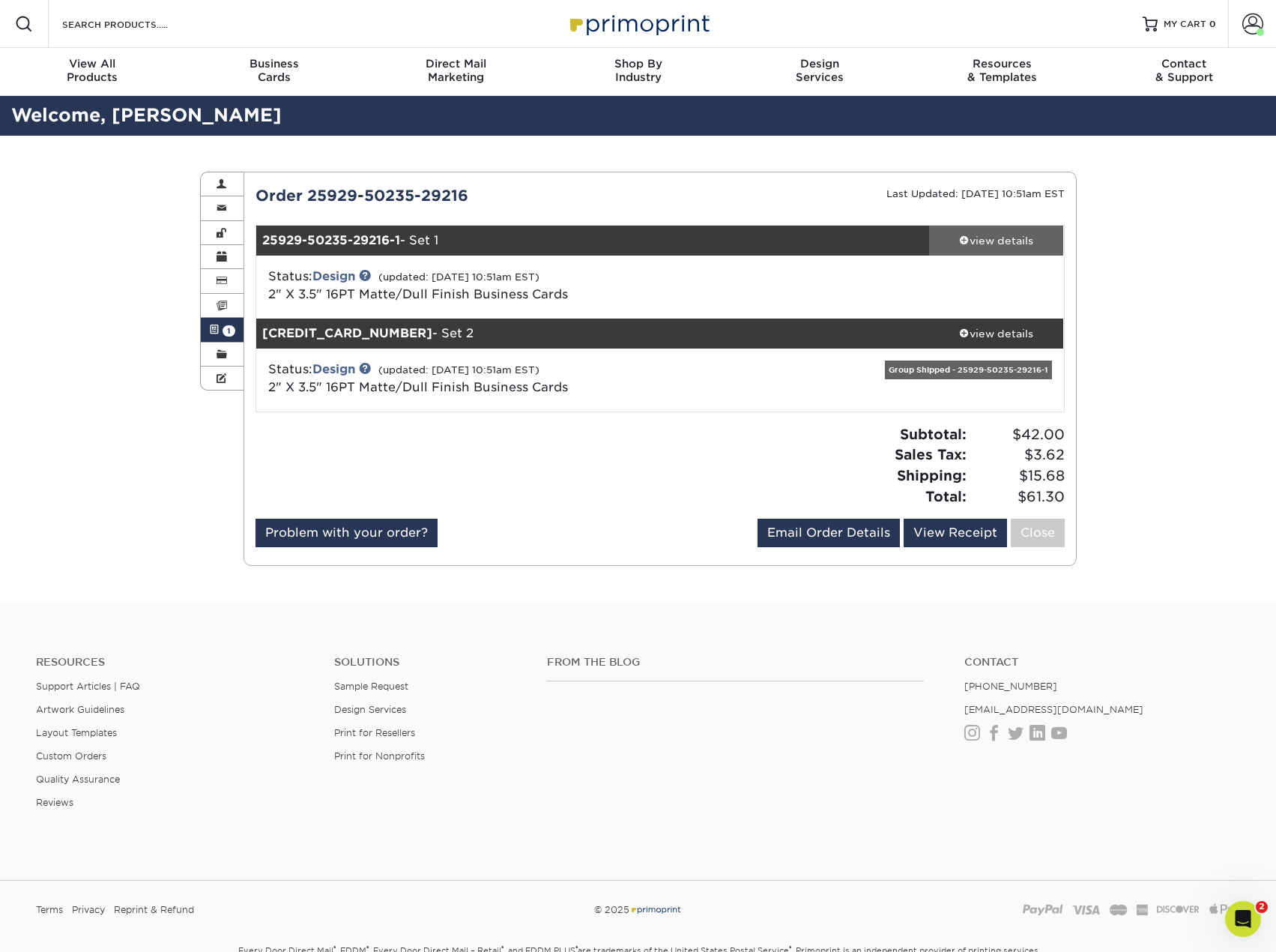
click at [963, 241] on span at bounding box center [964, 239] width 10 height 10
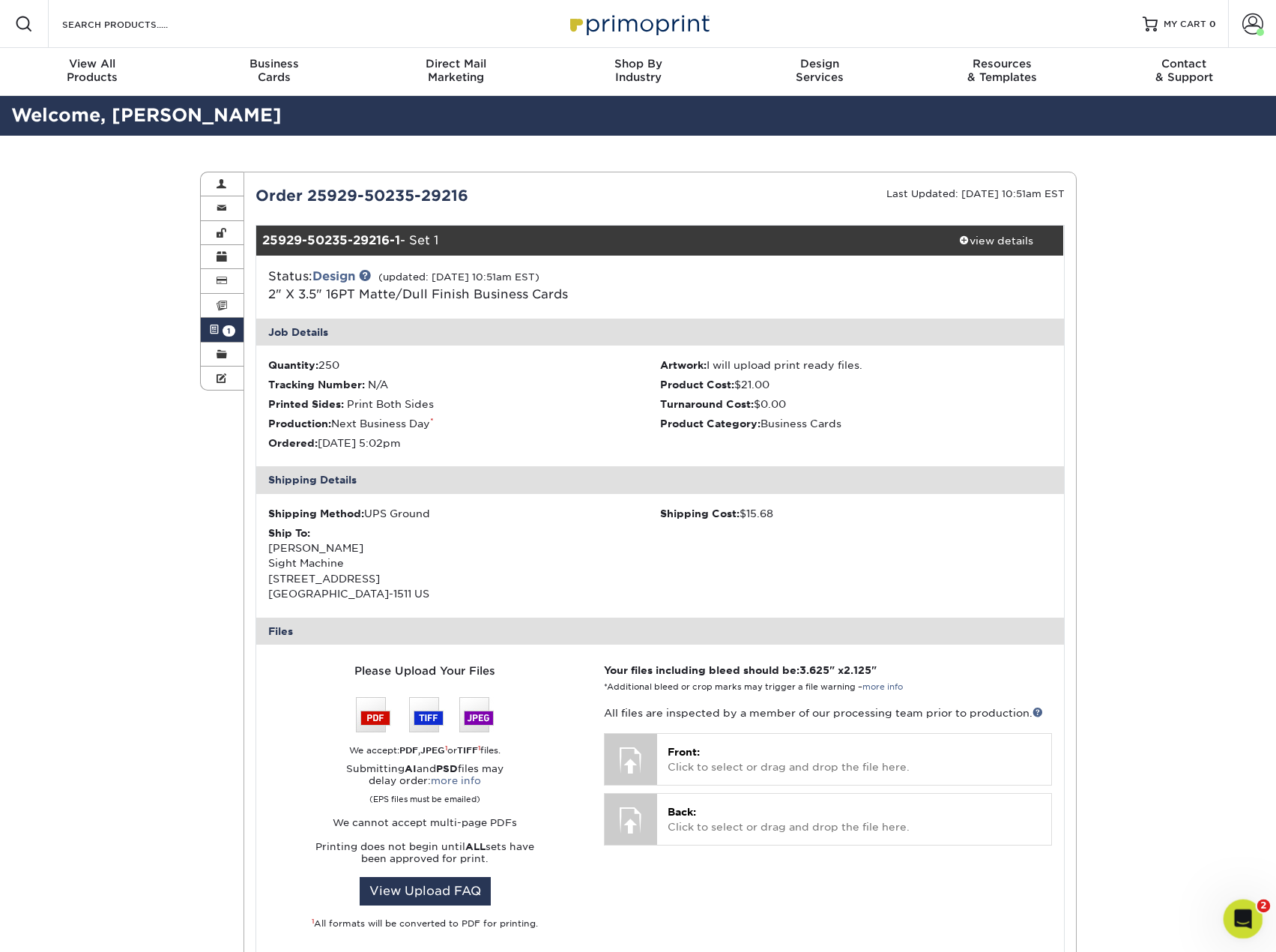
click at [1237, 924] on icon "Open Intercom Messenger" at bounding box center [1241, 917] width 24 height 24
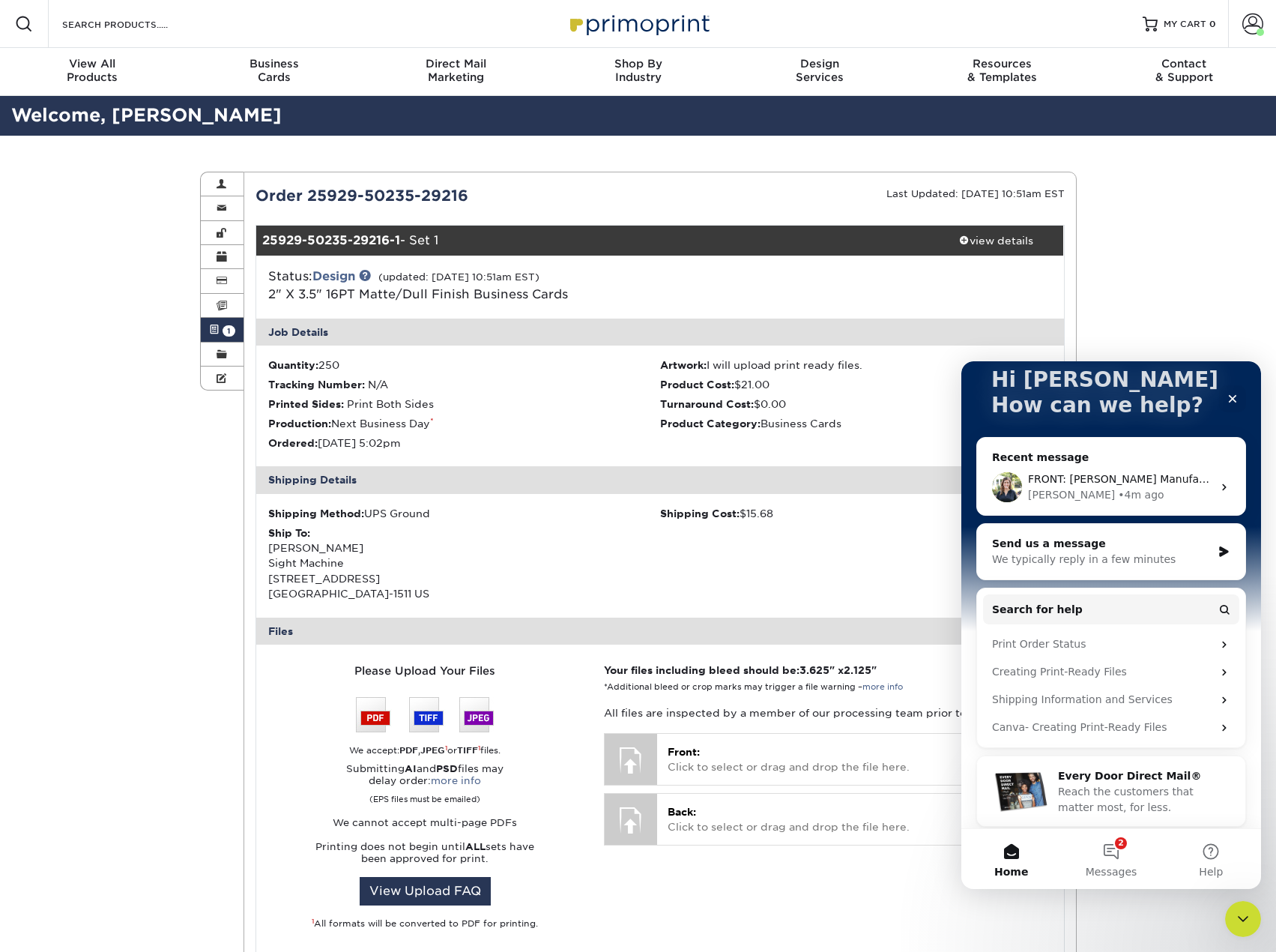
scroll to position [106, 0]
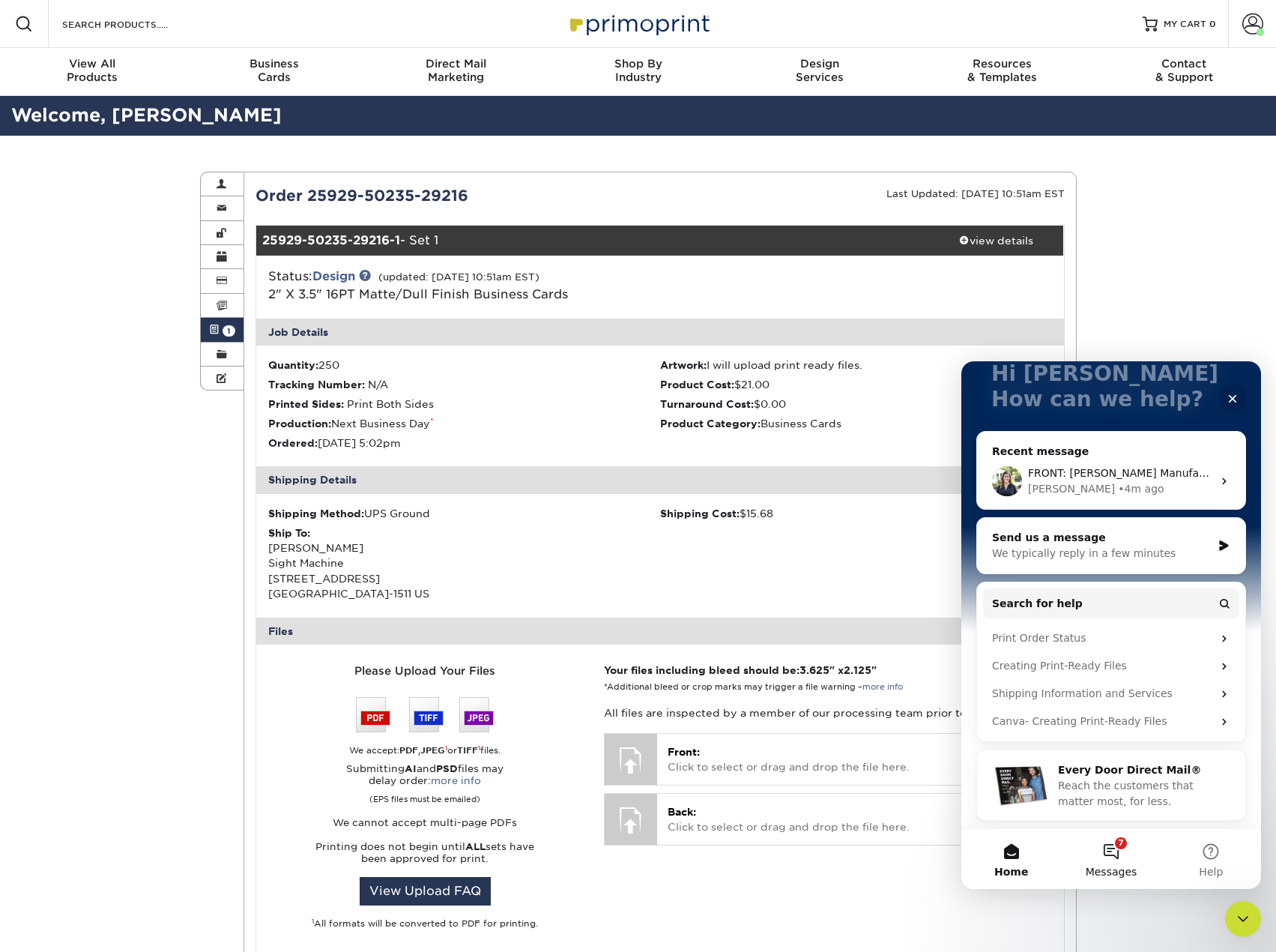
click at [1098, 861] on button "7 Messages" at bounding box center [1111, 859] width 100 height 60
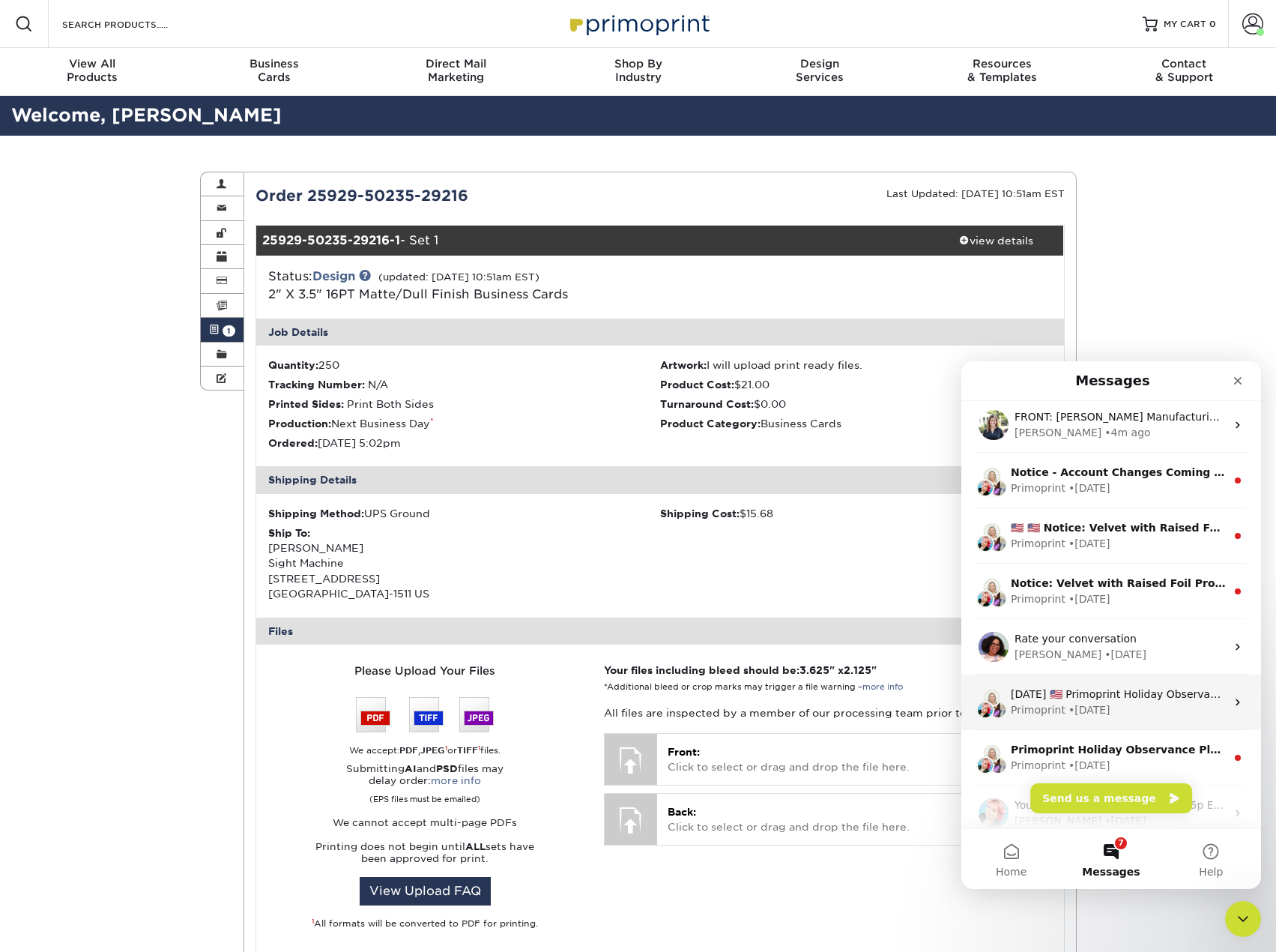
scroll to position [0, 0]
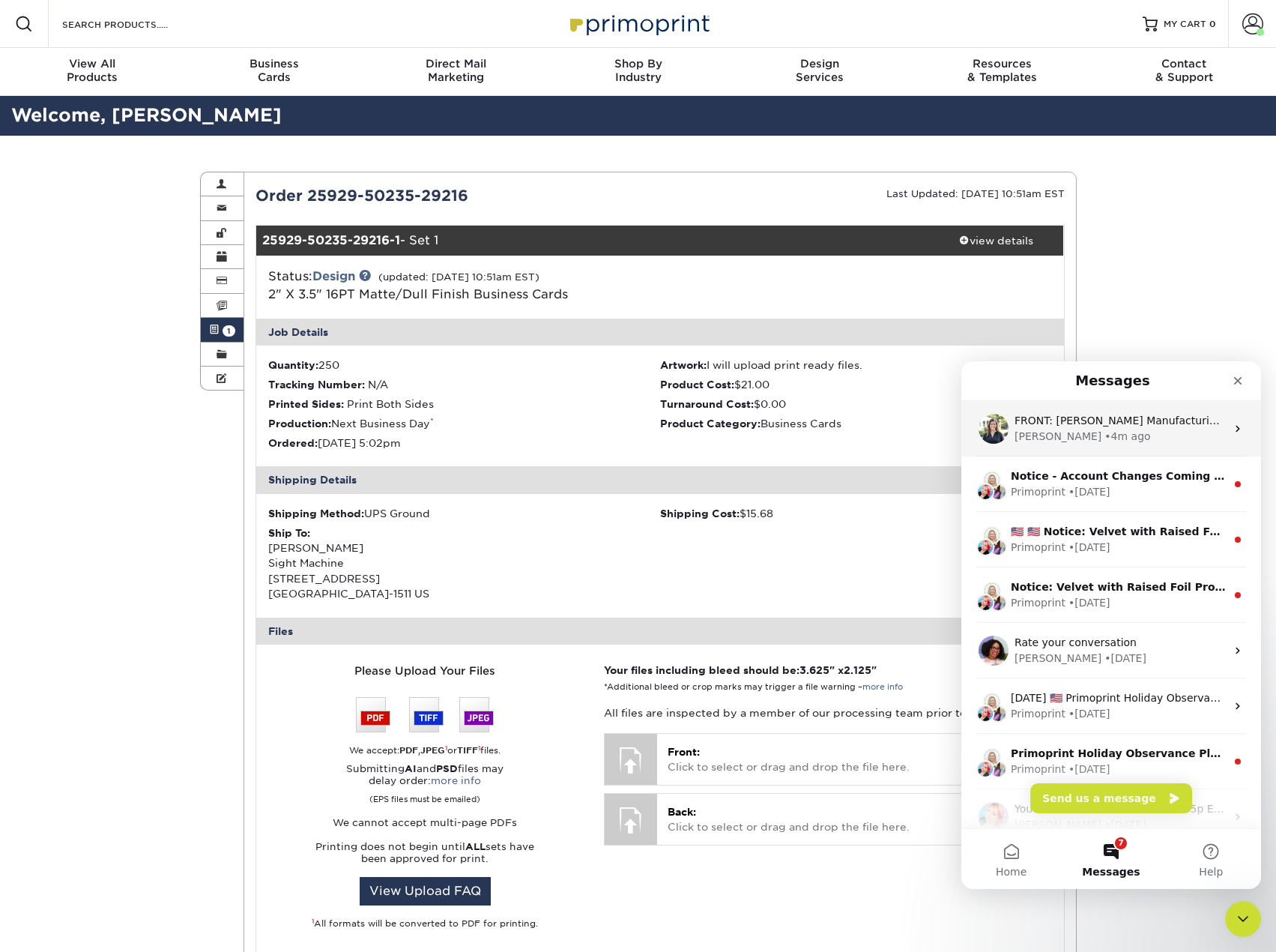
click at [1111, 434] on div "[PERSON_NAME] • 4m ago" at bounding box center [1120, 437] width 212 height 16
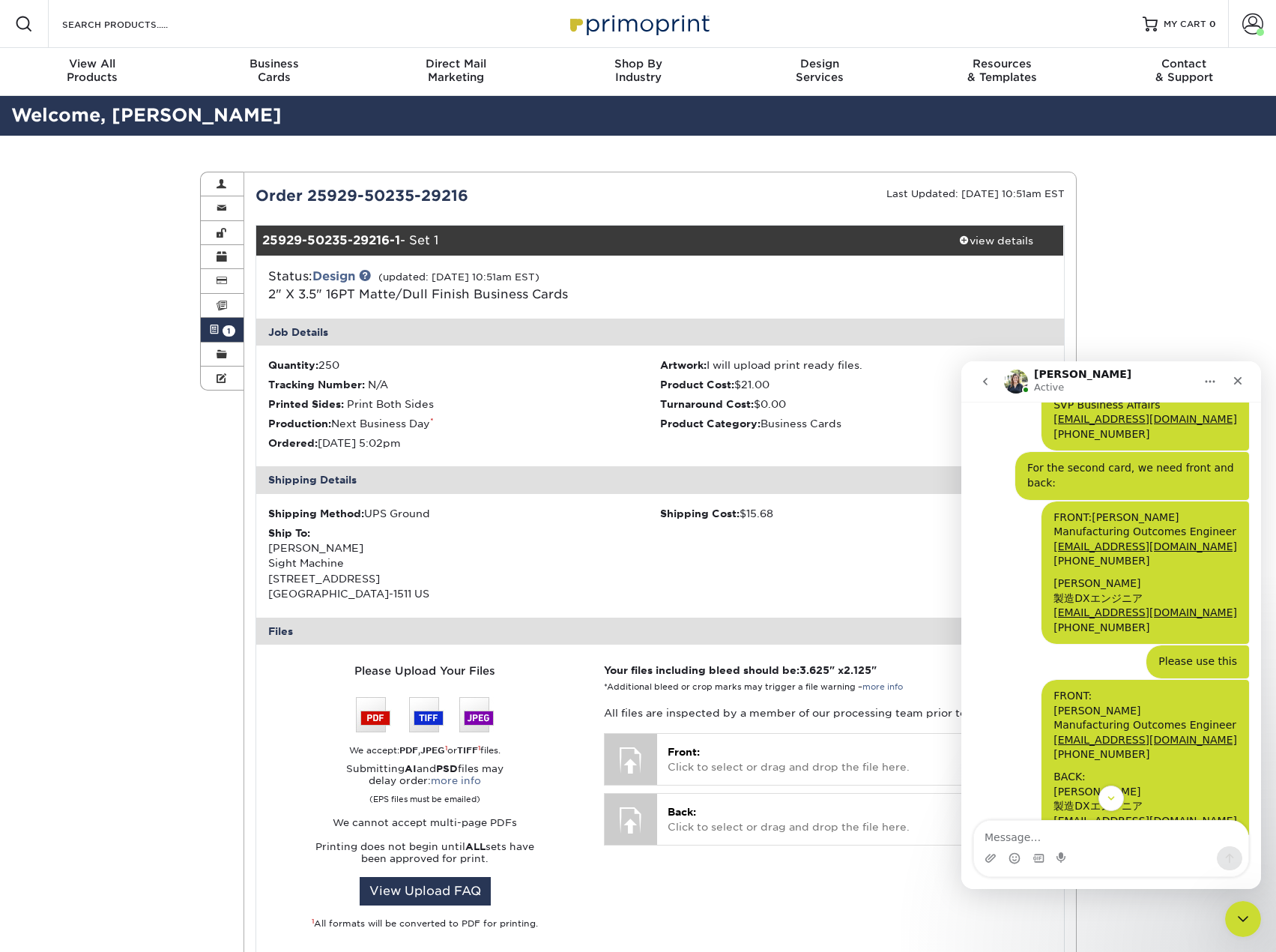
scroll to position [1425, 0]
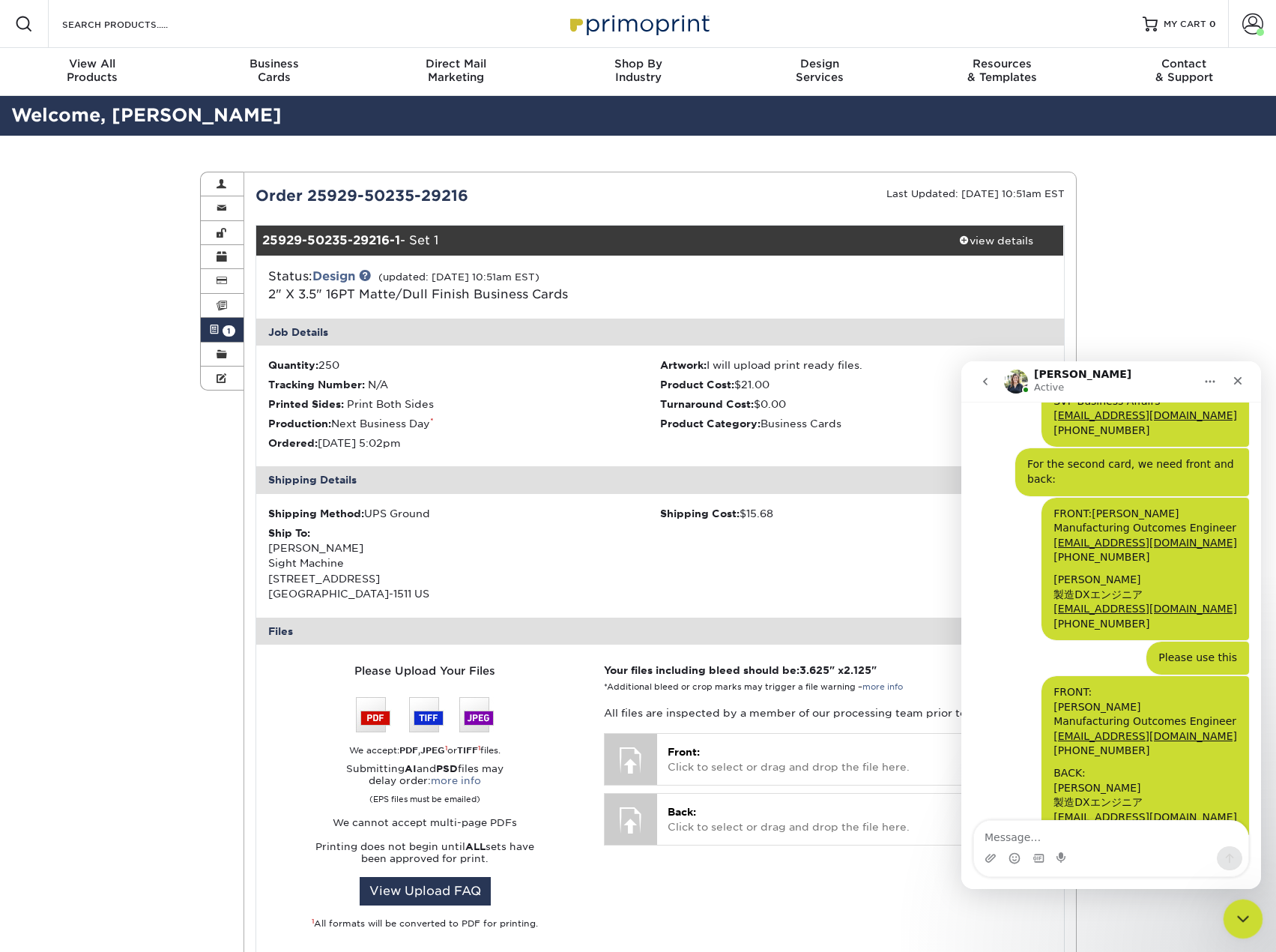
click at [1239, 923] on icon "Close Intercom Messenger" at bounding box center [1241, 917] width 18 height 18
